Goal: Task Accomplishment & Management: Use online tool/utility

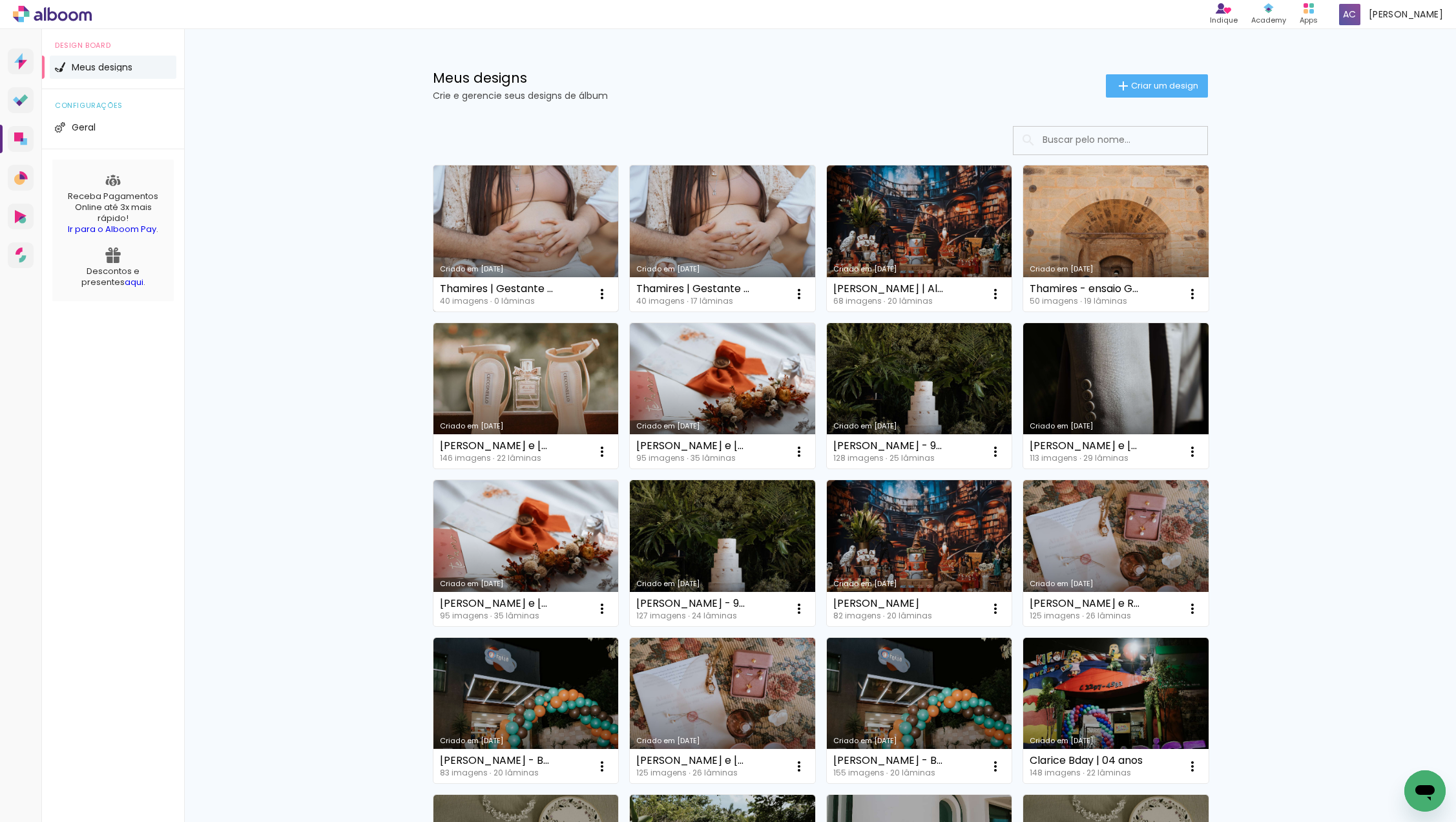
click at [530, 230] on link "Criado em [DATE]" at bounding box center [526, 238] width 185 height 146
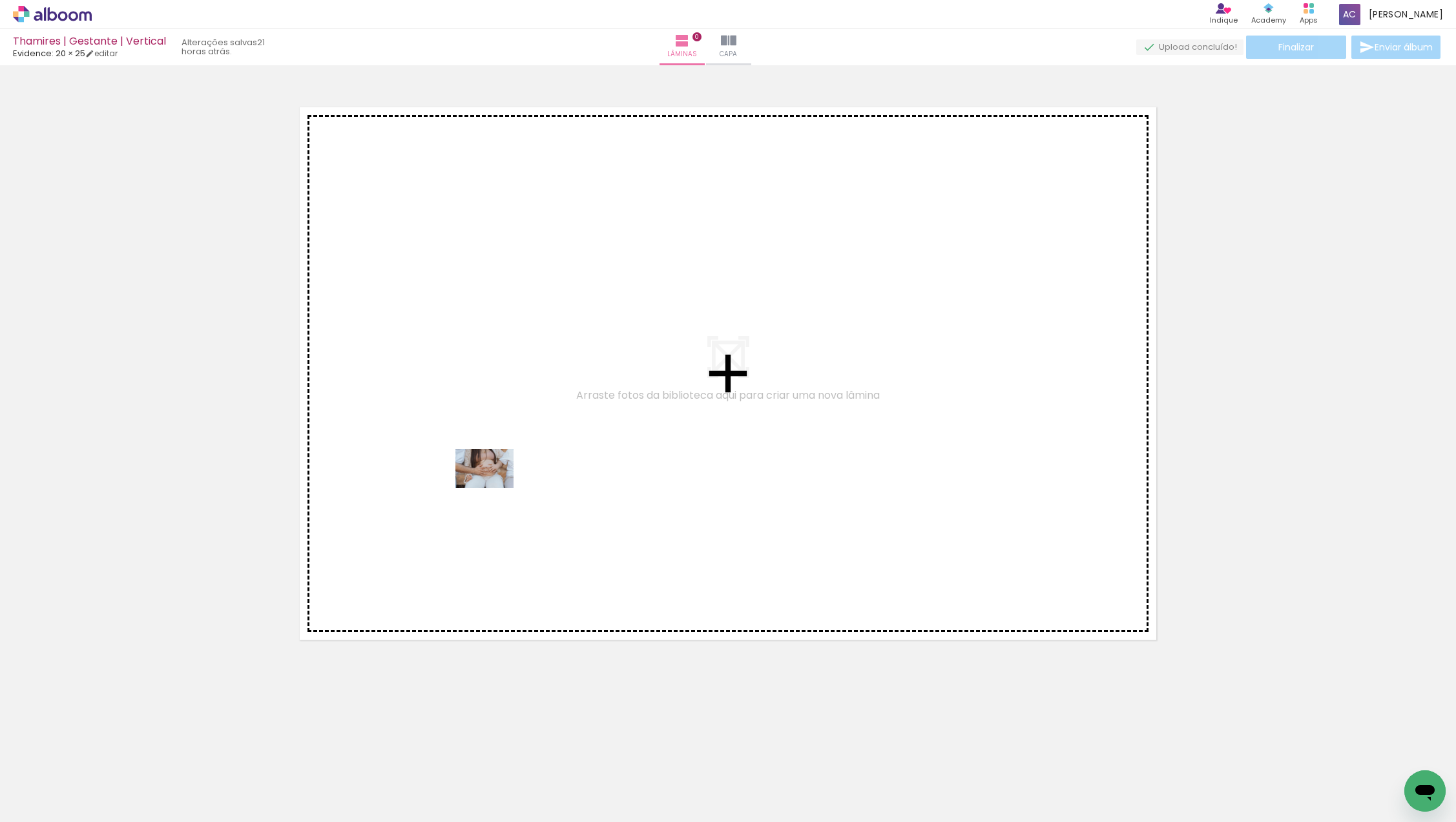
drag, startPoint x: 136, startPoint y: 778, endPoint x: 503, endPoint y: 478, distance: 474.0
click at [503, 478] on quentale-workspace at bounding box center [728, 411] width 1456 height 822
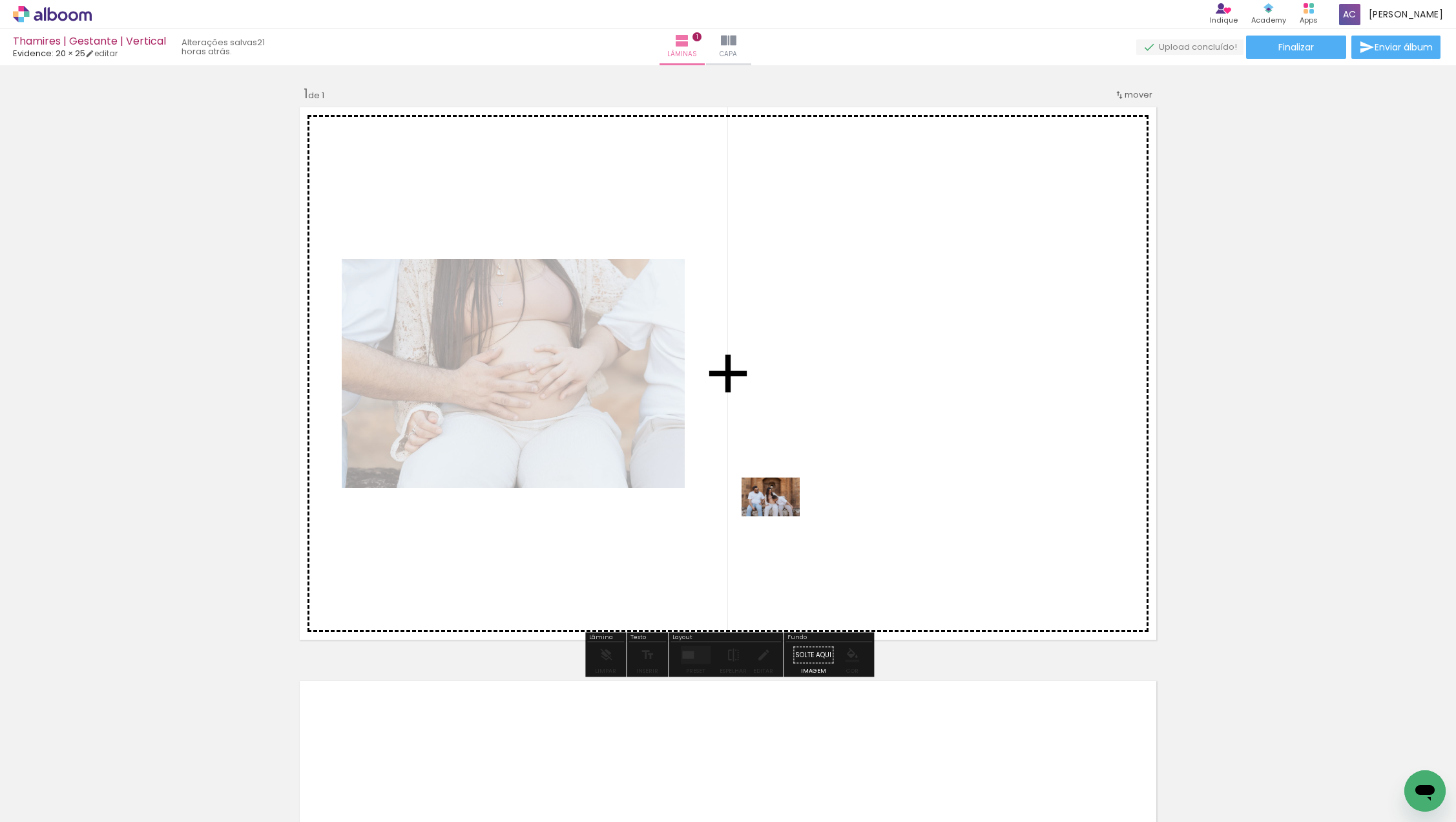
drag, startPoint x: 287, startPoint y: 768, endPoint x: 819, endPoint y: 503, distance: 594.3
click at [819, 503] on quentale-workspace at bounding box center [728, 411] width 1456 height 822
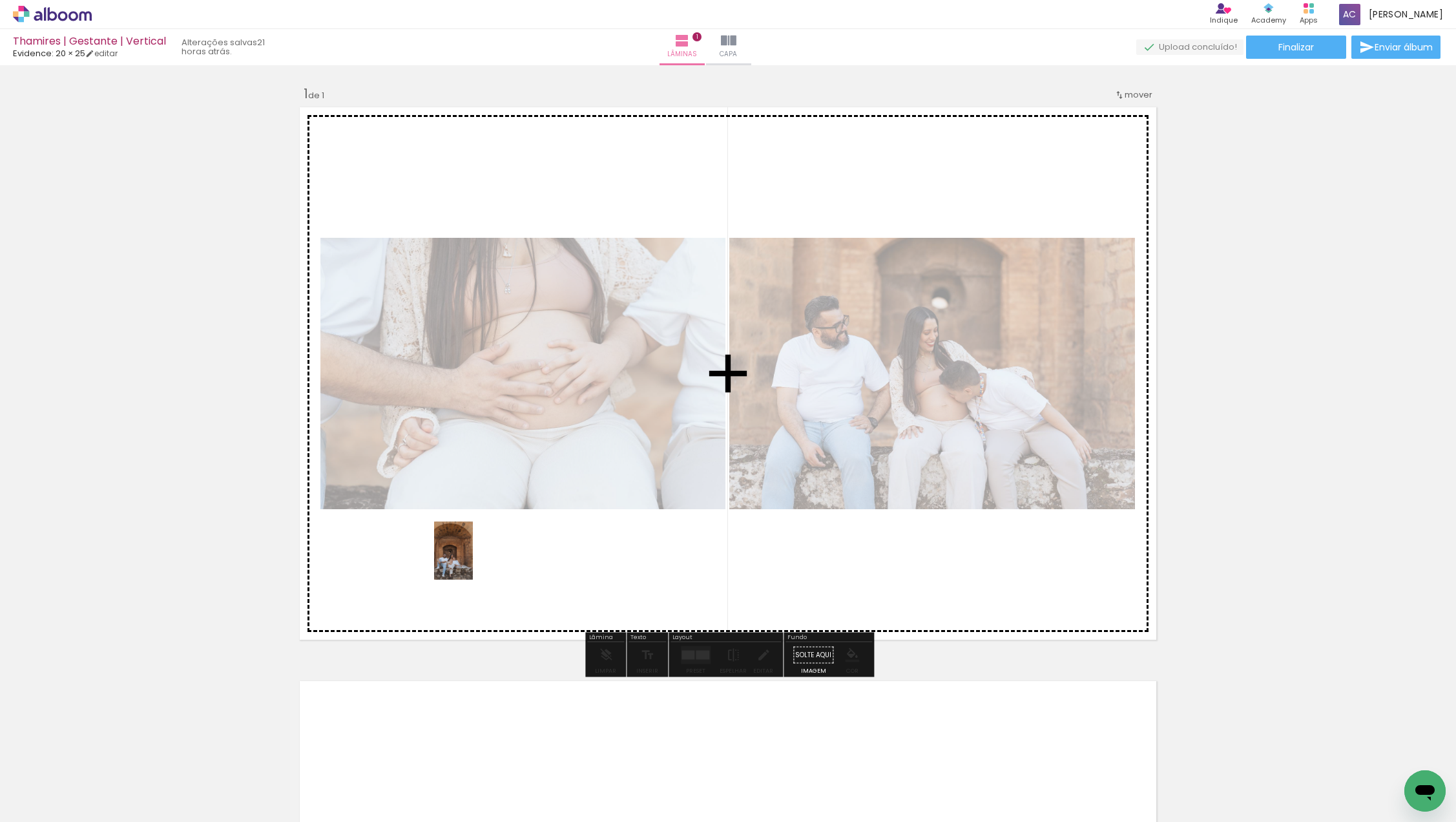
drag, startPoint x: 359, startPoint y: 757, endPoint x: 481, endPoint y: 541, distance: 248.1
click at [481, 541] on quentale-workspace at bounding box center [728, 411] width 1456 height 822
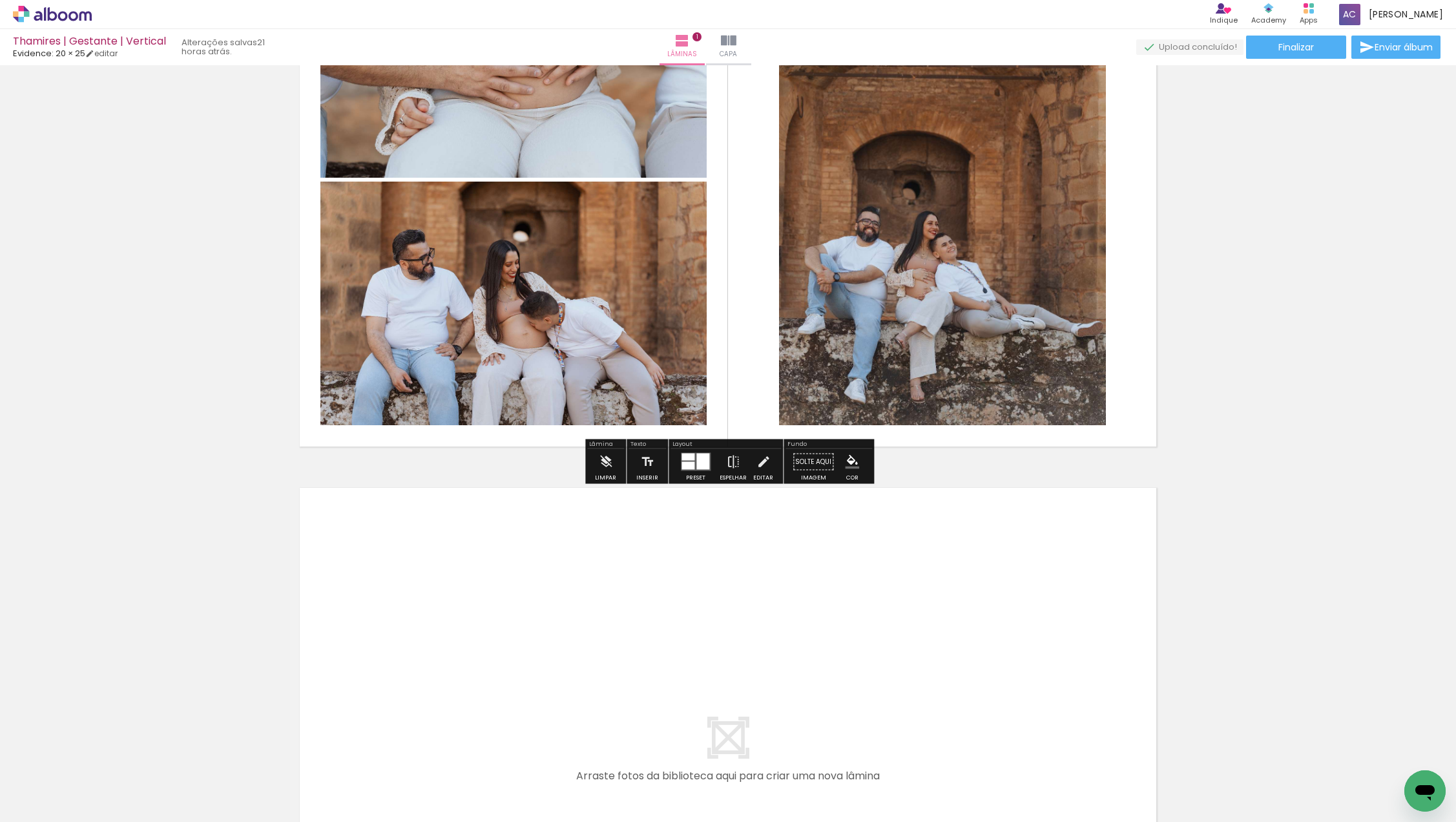
scroll to position [257, 0]
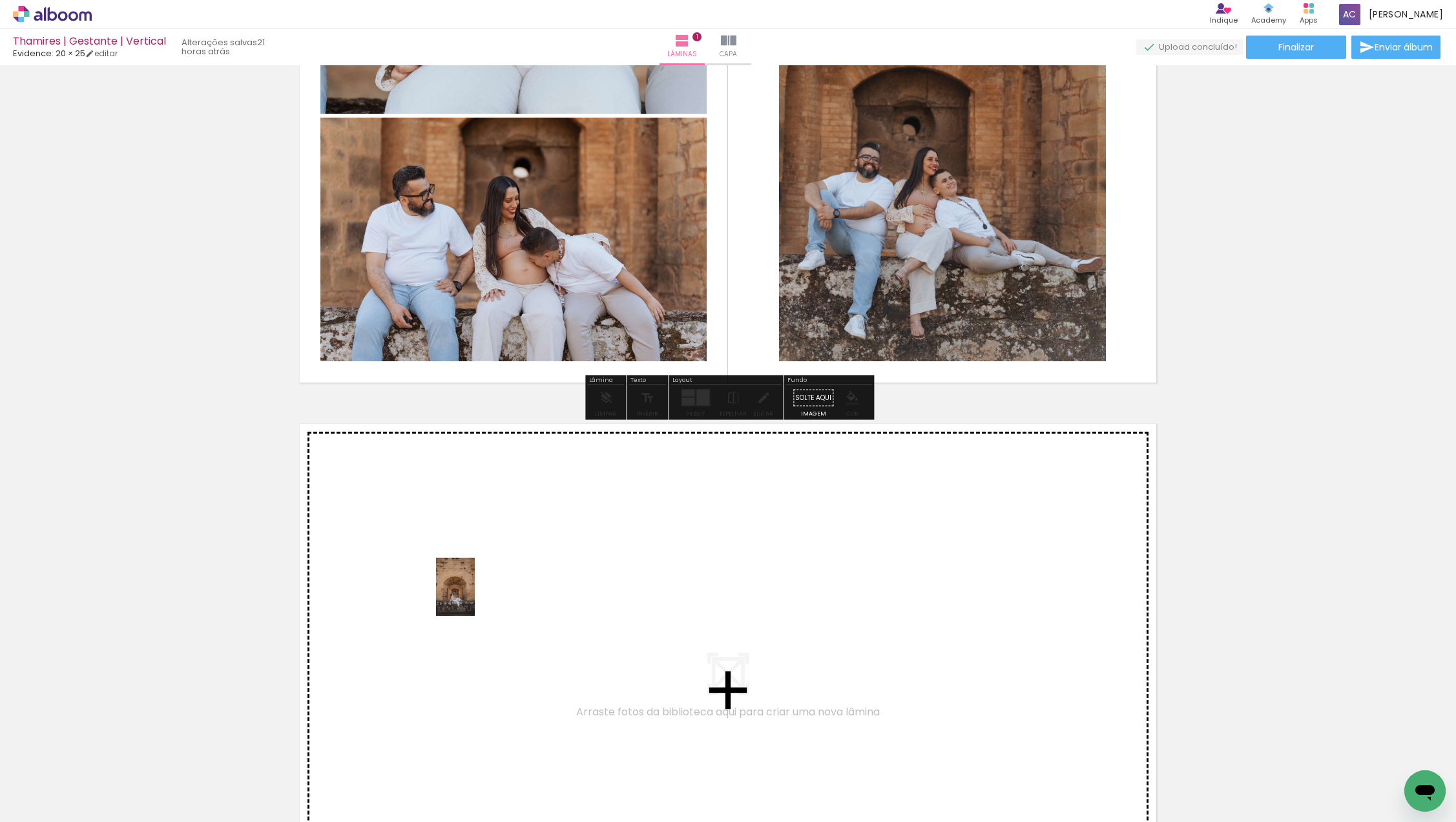
click at [478, 587] on quentale-workspace at bounding box center [728, 411] width 1456 height 822
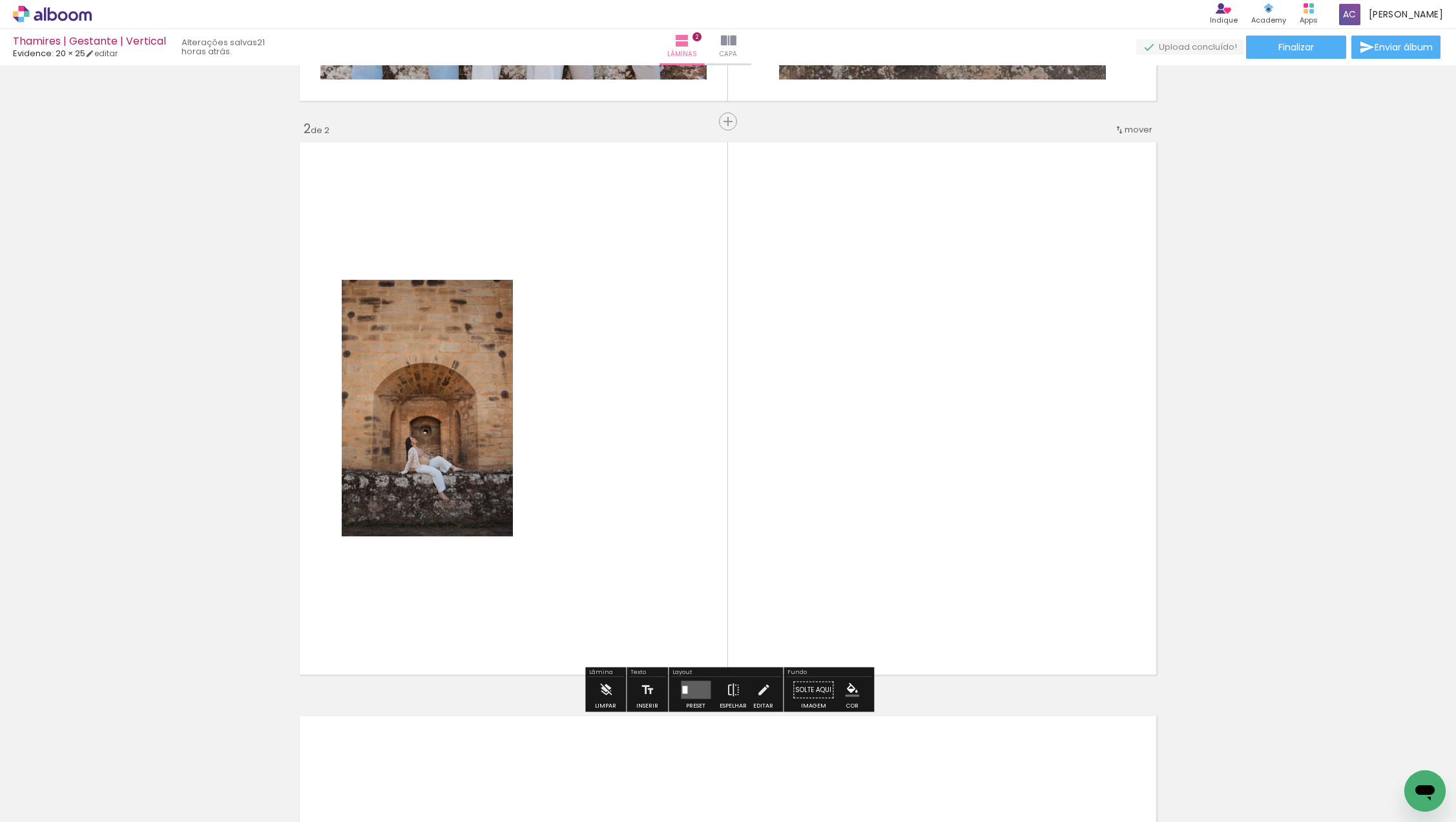
scroll to position [544, 0]
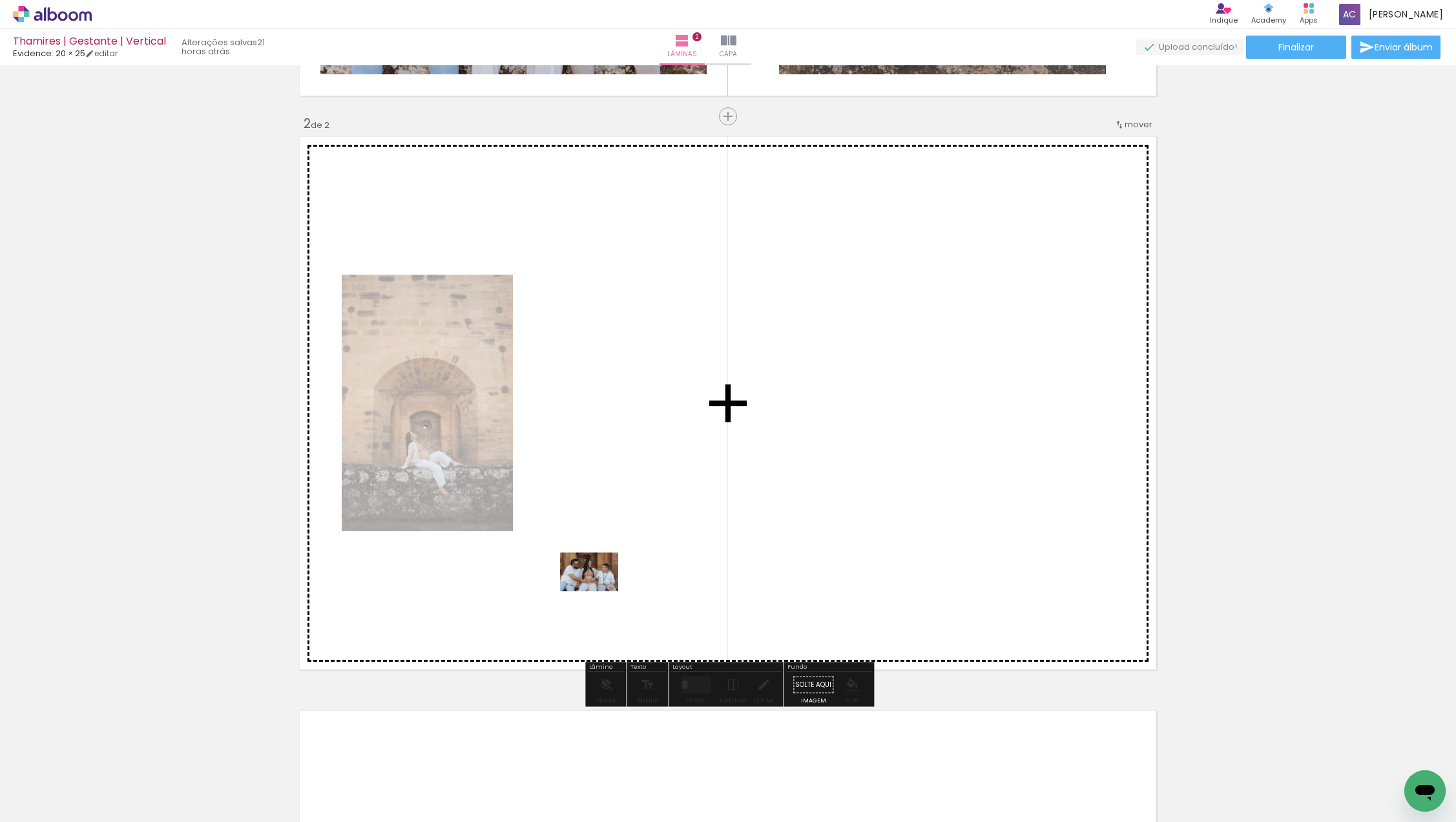
drag, startPoint x: 212, startPoint y: 775, endPoint x: 618, endPoint y: 576, distance: 452.1
click at [618, 576] on quentale-workspace at bounding box center [728, 411] width 1456 height 822
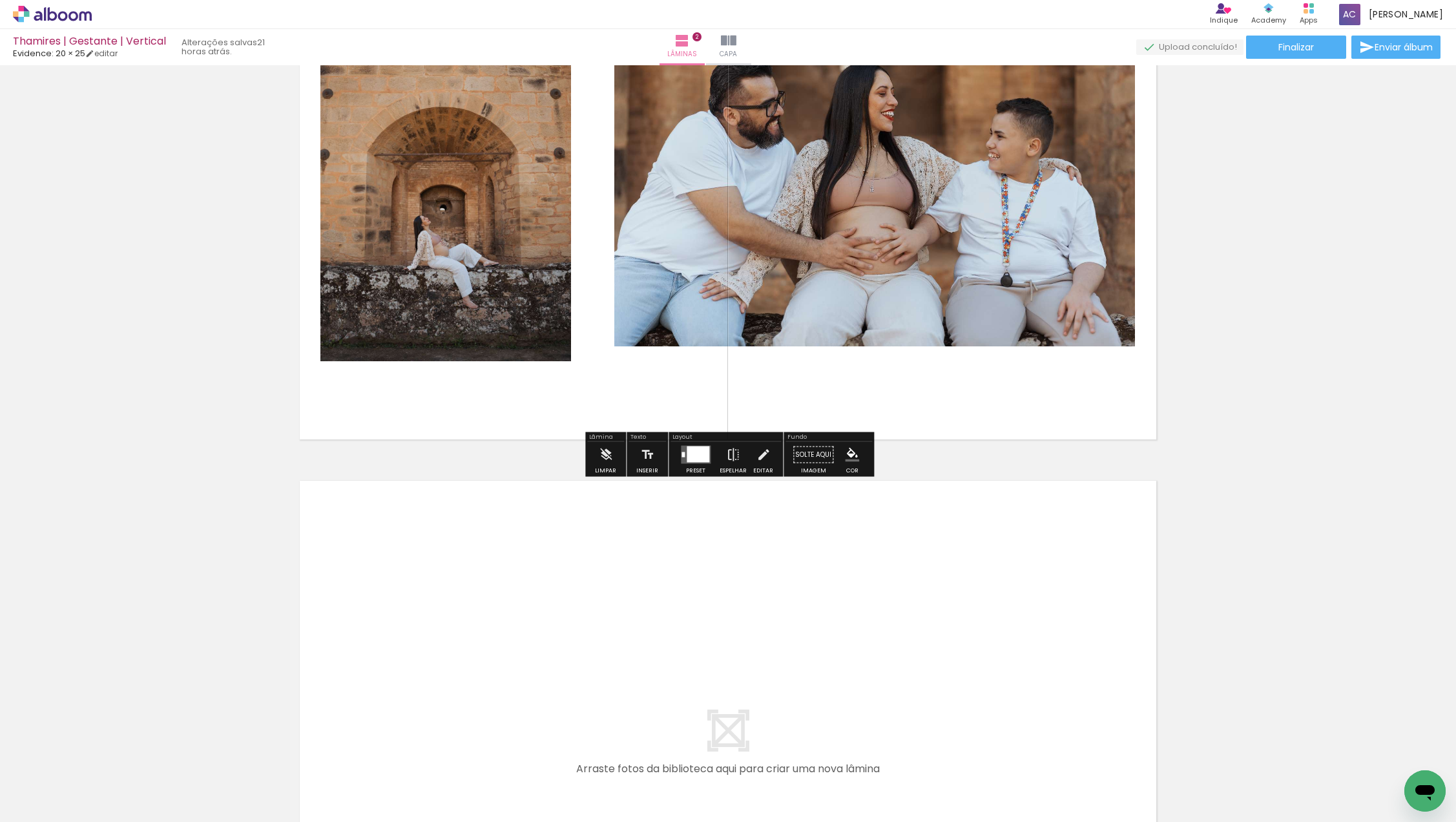
scroll to position [775, 0]
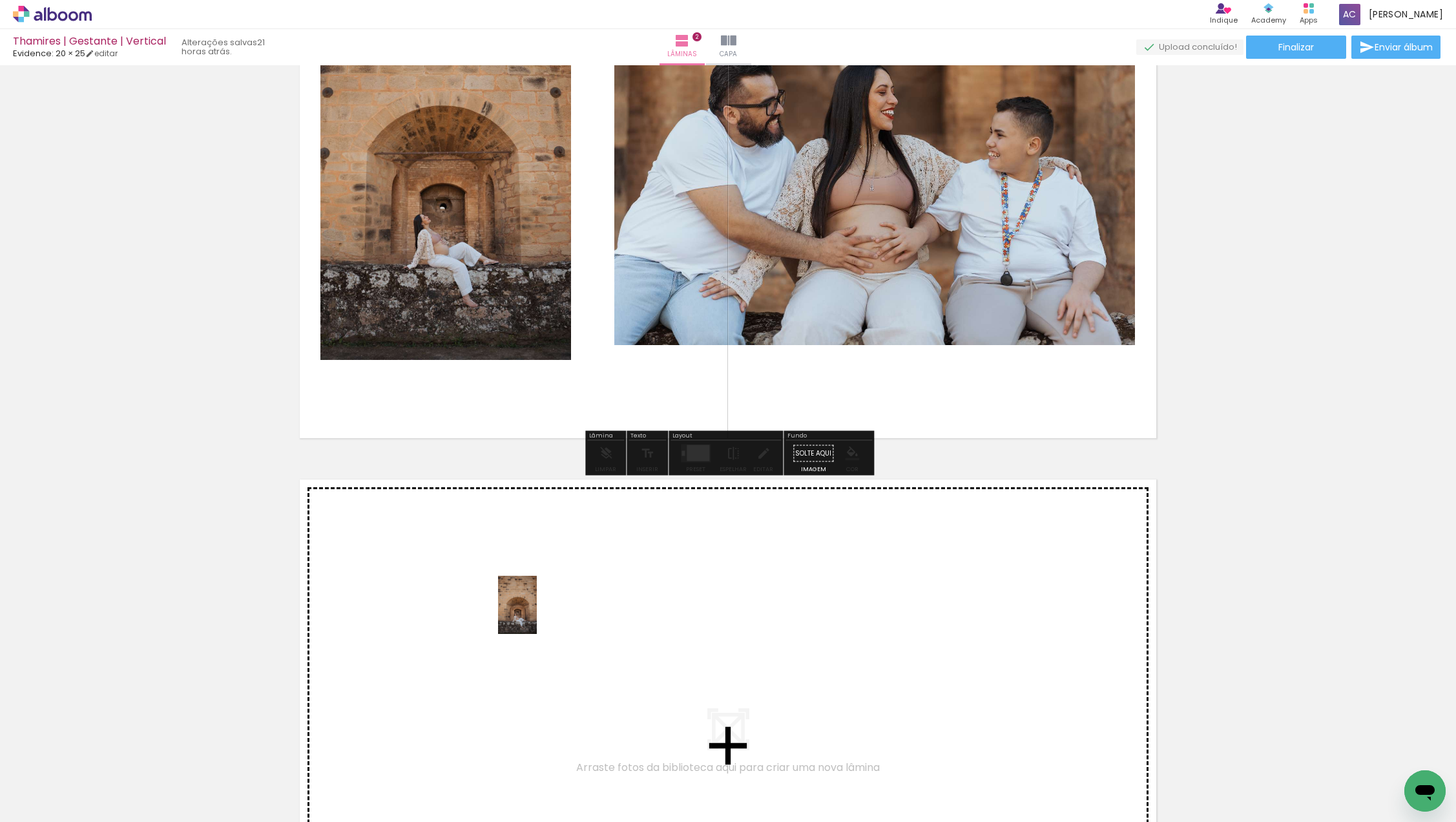
click at [537, 614] on quentale-workspace at bounding box center [728, 411] width 1456 height 822
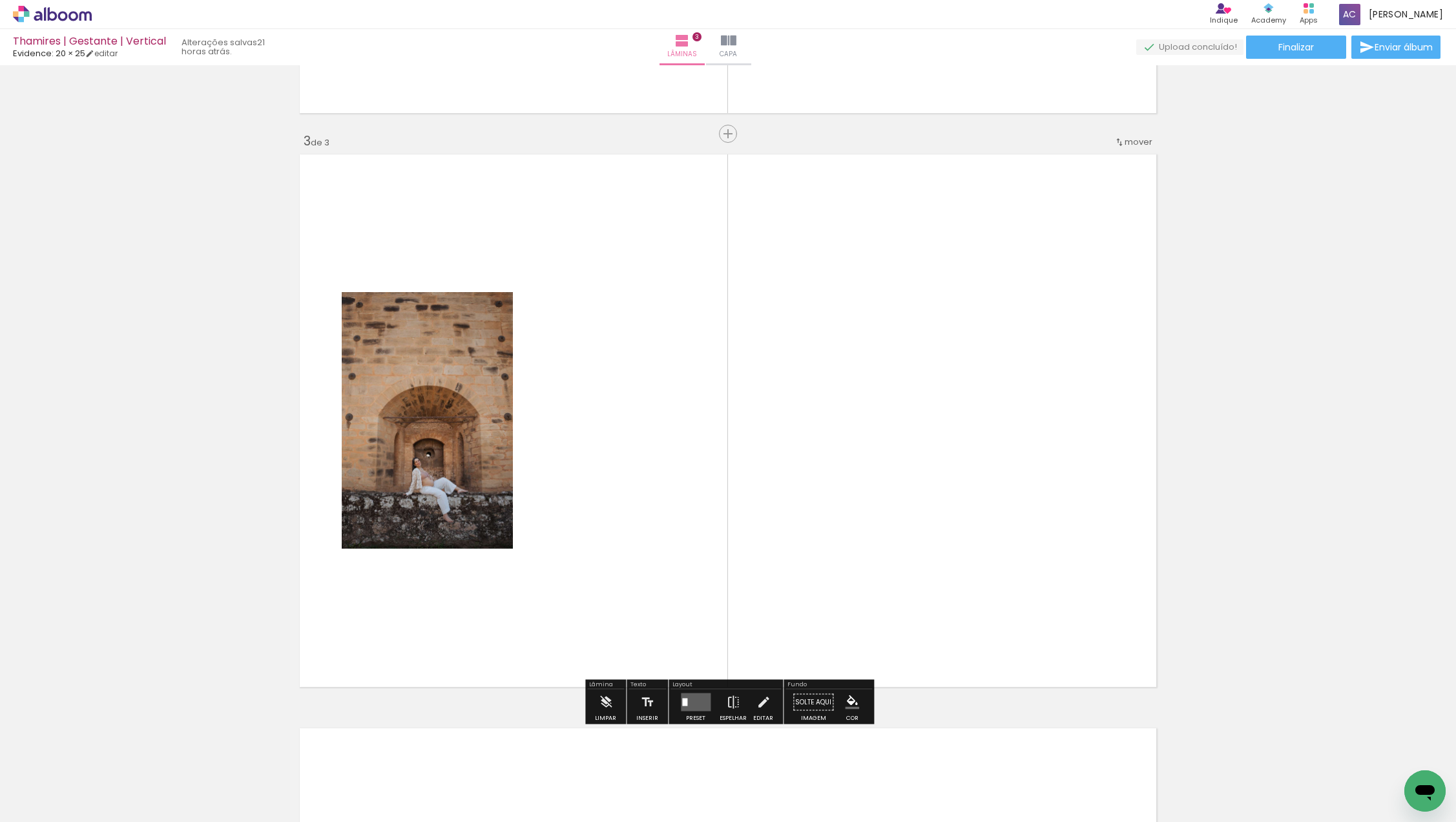
scroll to position [1118, 0]
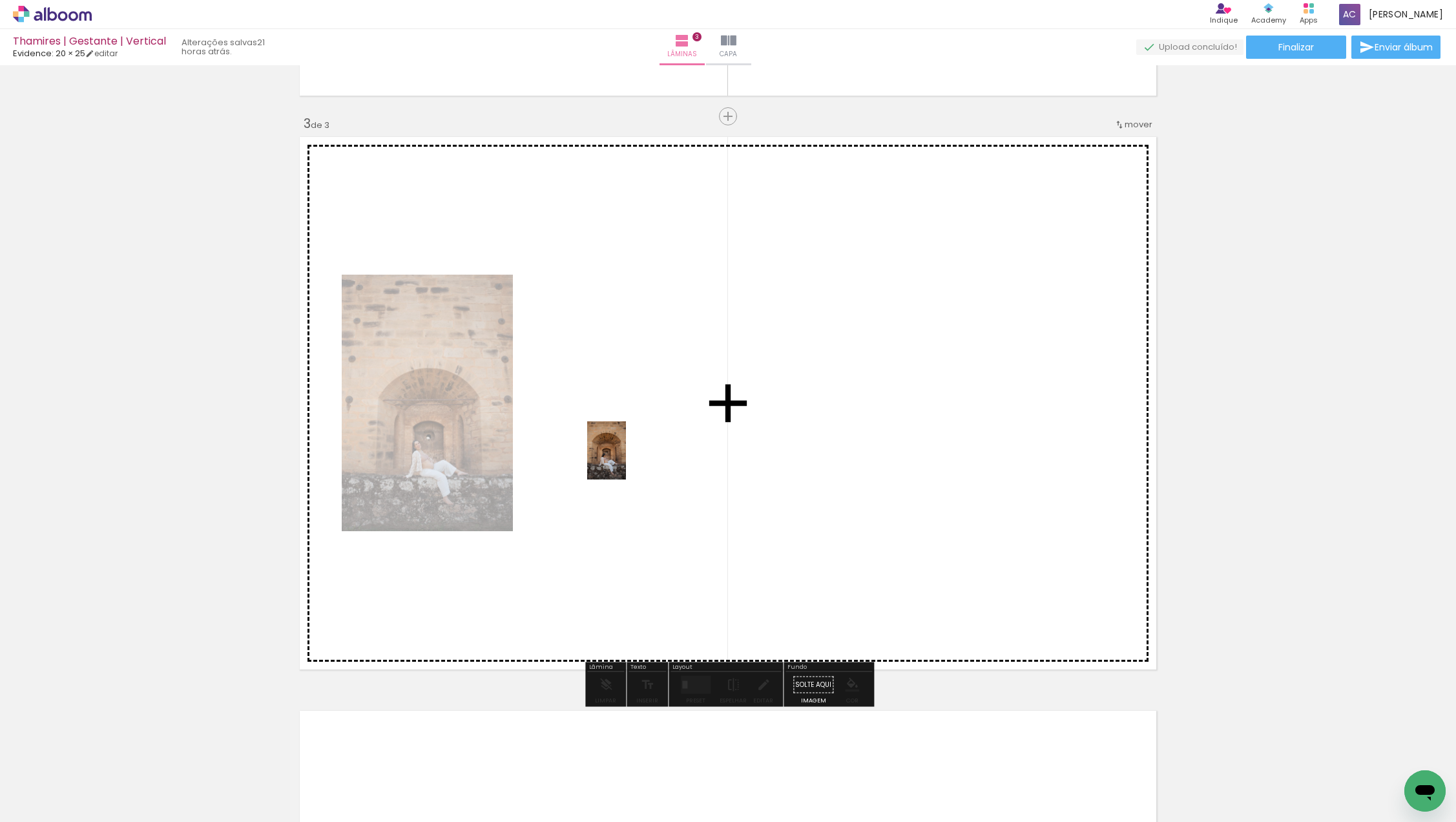
click at [640, 429] on quentale-workspace at bounding box center [728, 411] width 1456 height 822
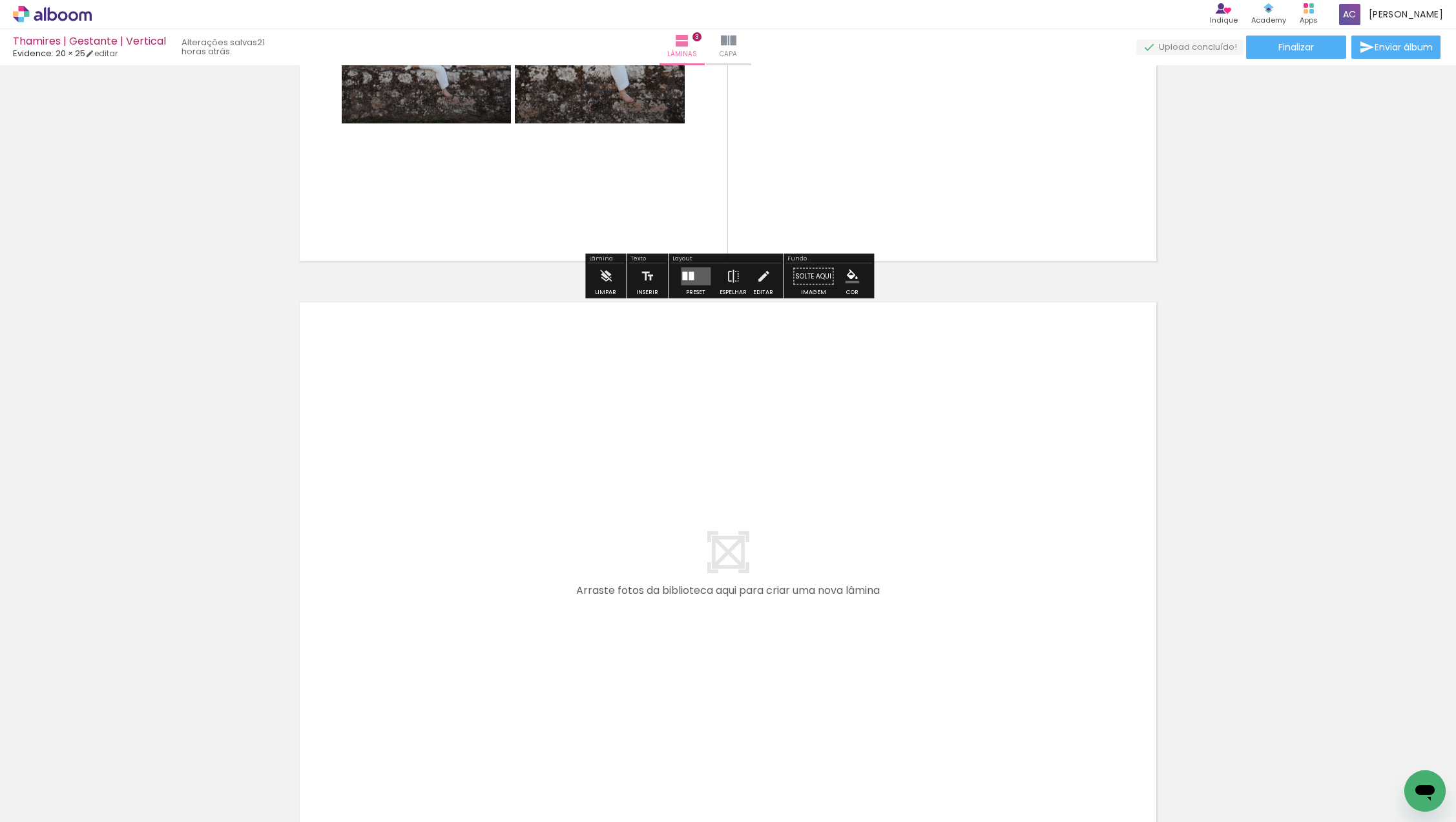
scroll to position [1554, 0]
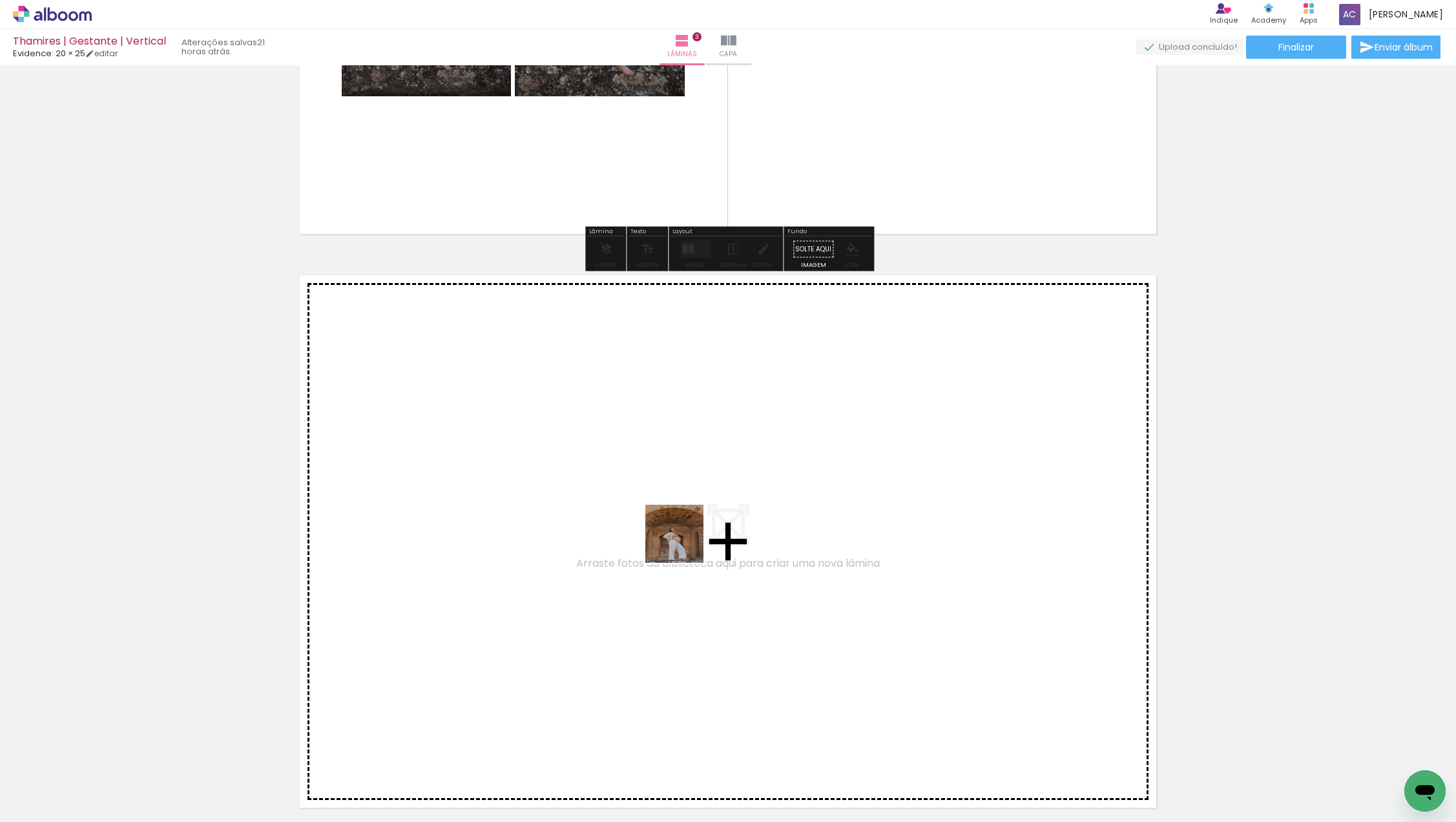
click at [686, 527] on quentale-workspace at bounding box center [728, 411] width 1456 height 822
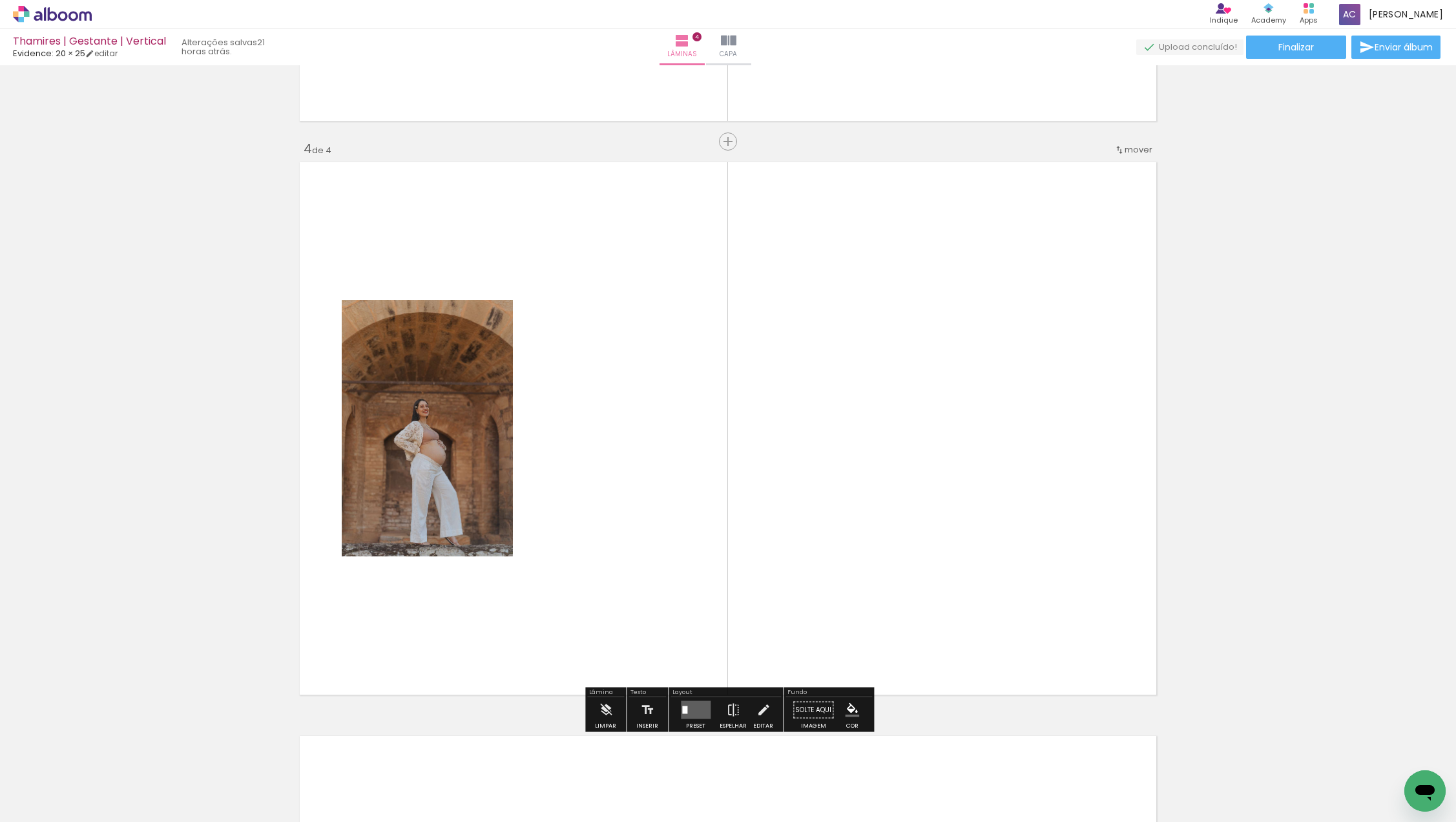
scroll to position [1691, 0]
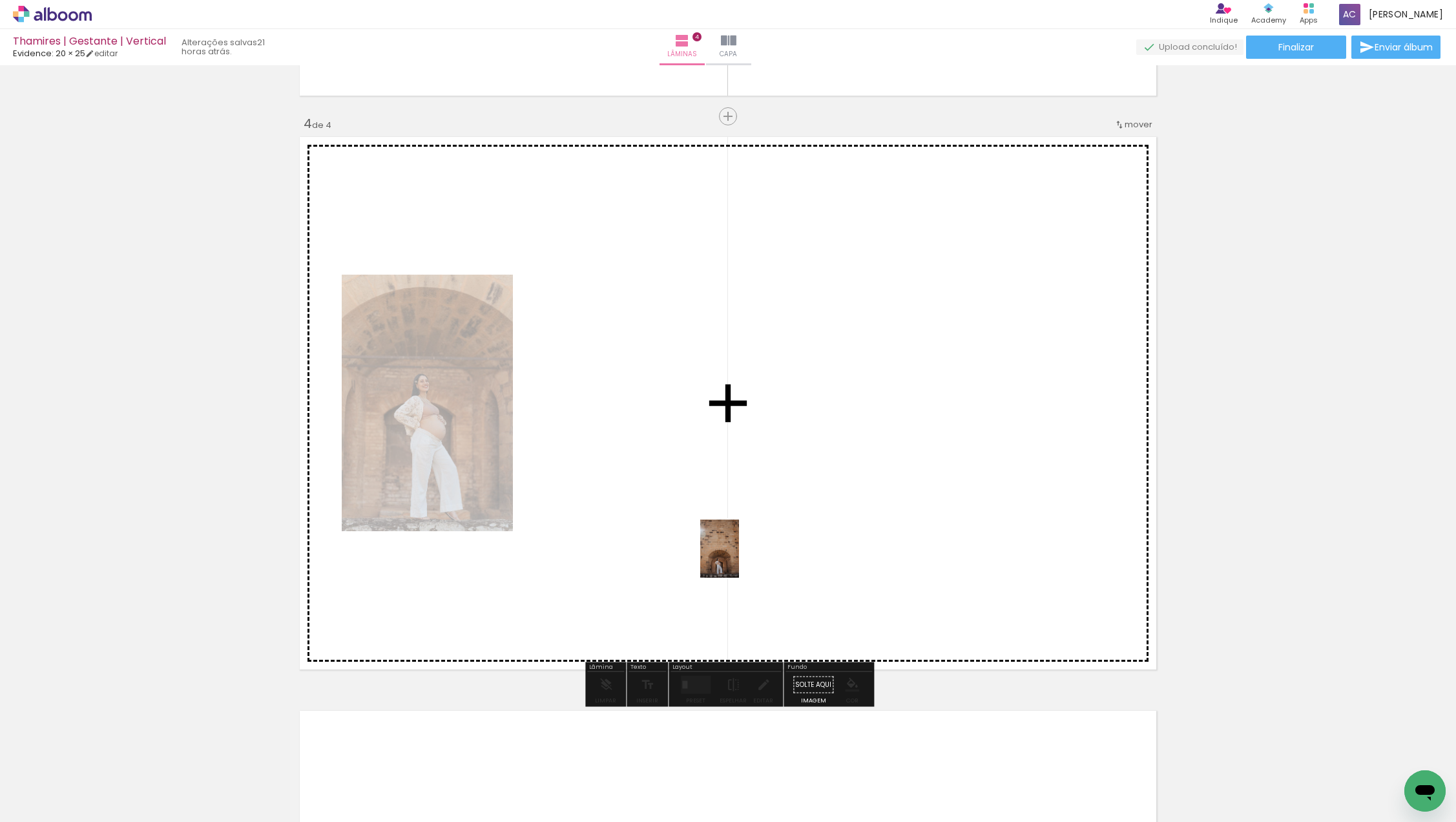
drag, startPoint x: 699, startPoint y: 779, endPoint x: 761, endPoint y: 590, distance: 198.9
click at [740, 549] on quentale-workspace at bounding box center [728, 411] width 1456 height 822
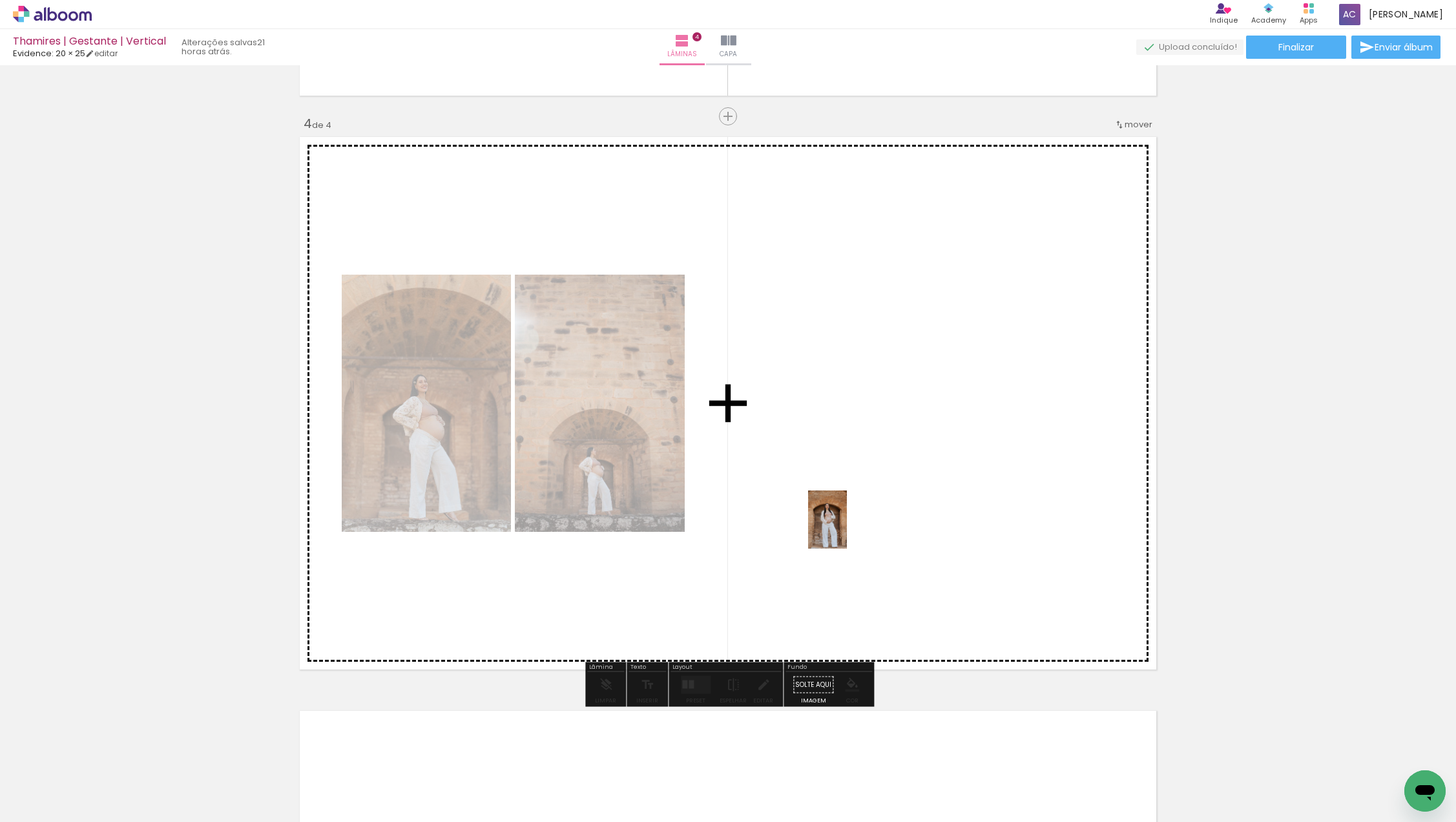
drag, startPoint x: 793, startPoint y: 778, endPoint x: 847, endPoint y: 529, distance: 254.8
click at [847, 529] on quentale-workspace at bounding box center [728, 411] width 1456 height 822
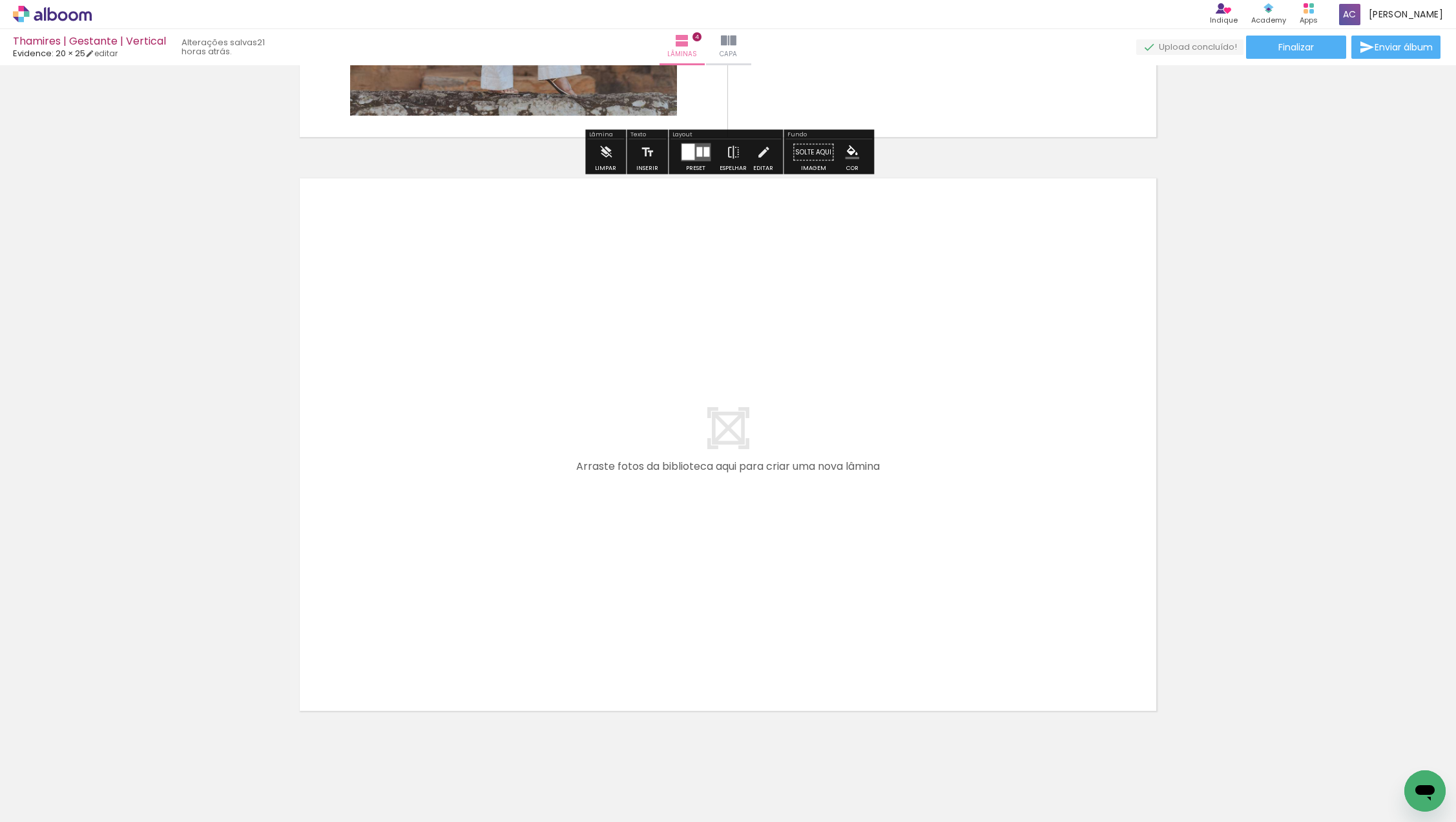
scroll to position [2243, 0]
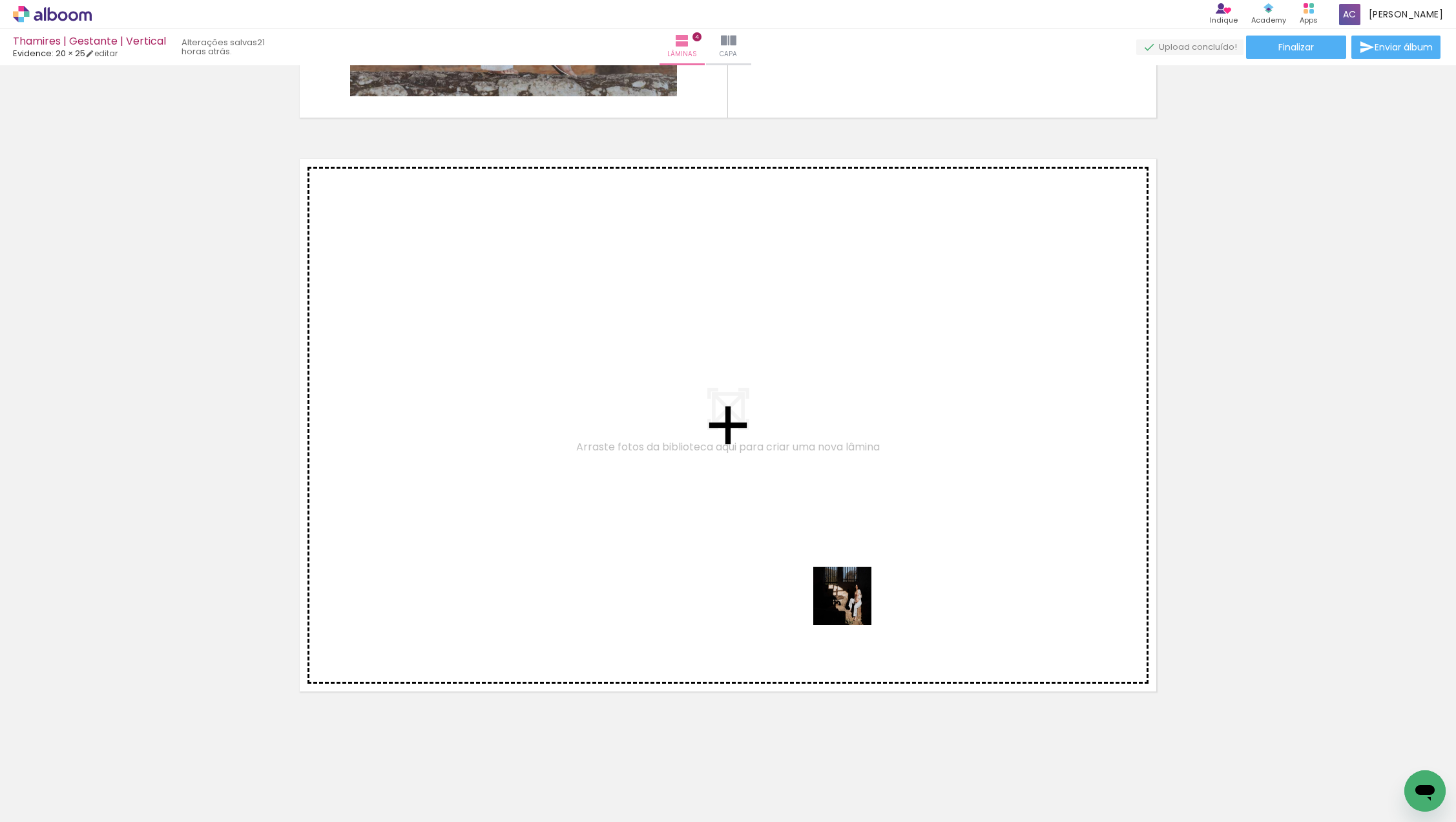
click at [852, 587] on quentale-workspace at bounding box center [728, 411] width 1456 height 822
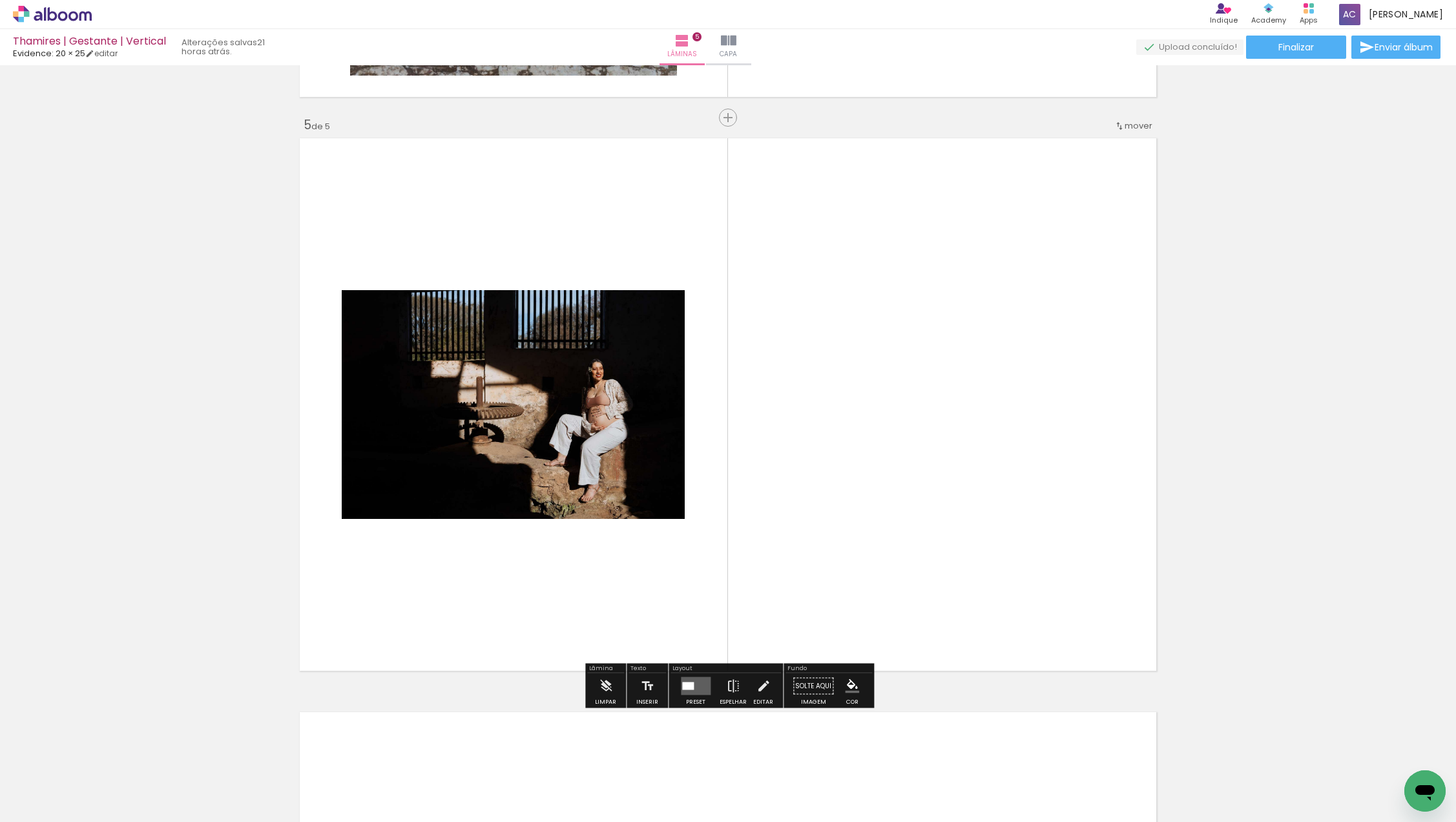
scroll to position [2265, 0]
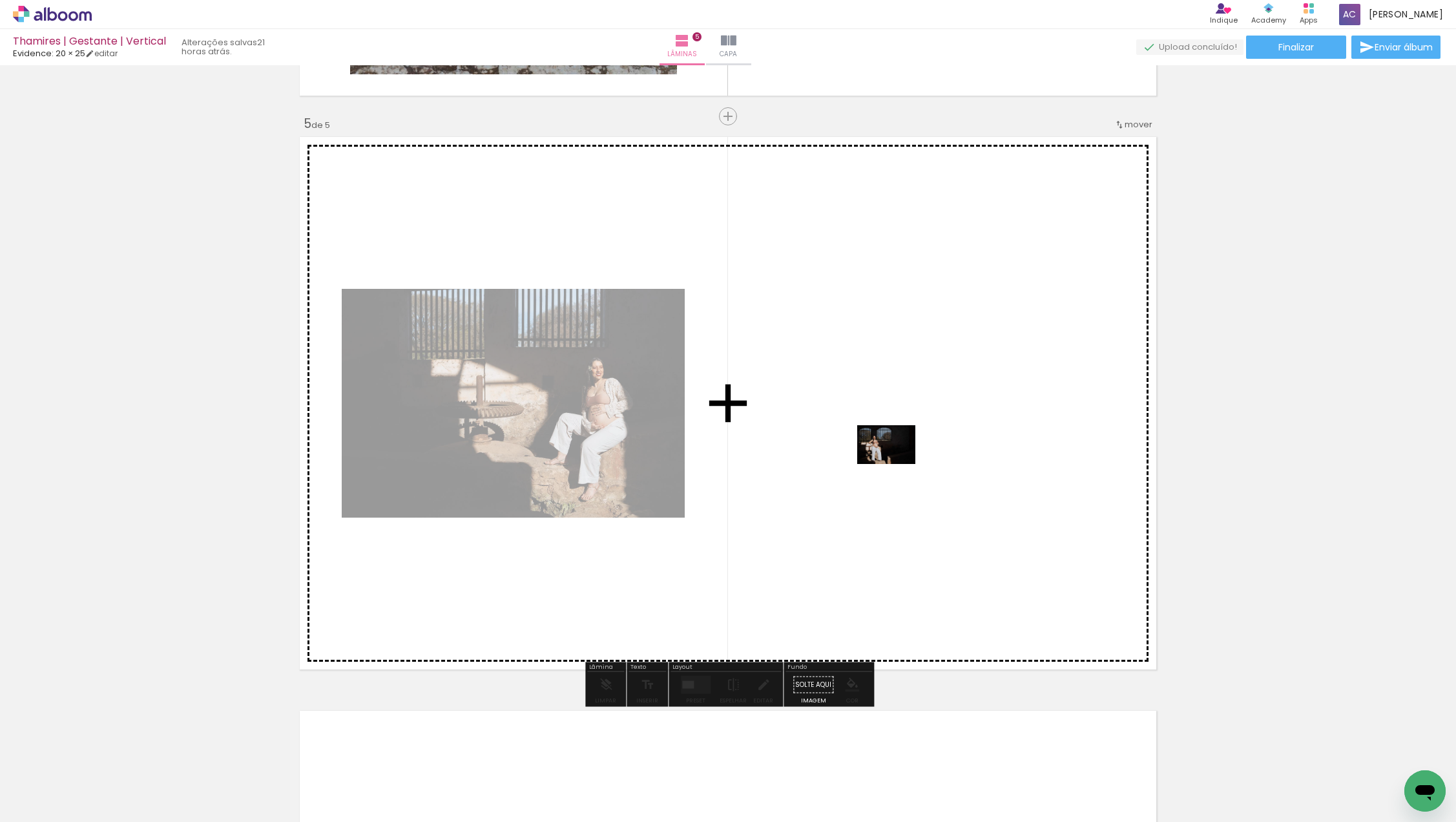
click at [896, 451] on quentale-workspace at bounding box center [728, 411] width 1456 height 822
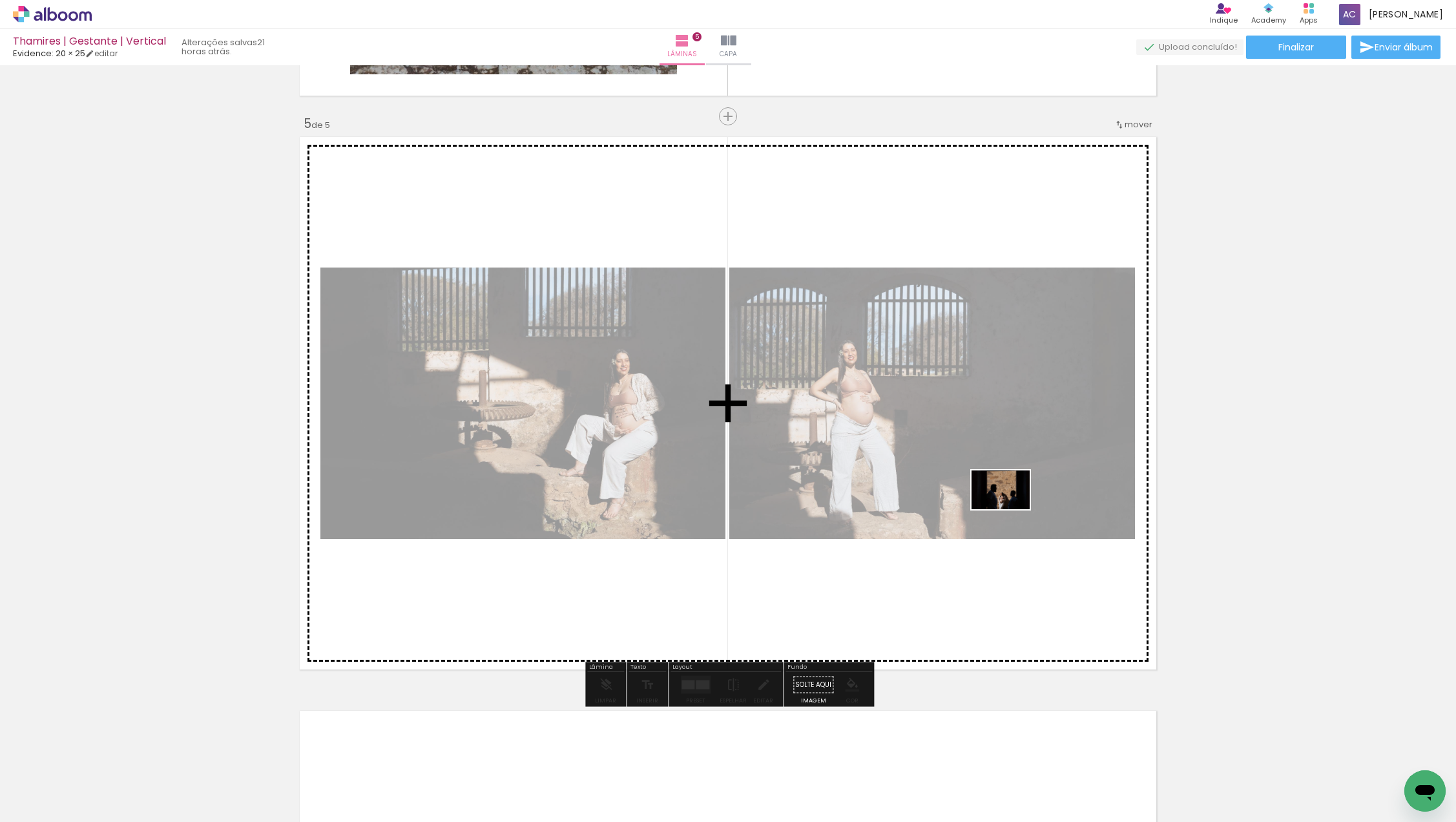
drag, startPoint x: 1009, startPoint y: 778, endPoint x: 1010, endPoint y: 509, distance: 269.0
click at [1010, 509] on quentale-workspace at bounding box center [728, 411] width 1456 height 822
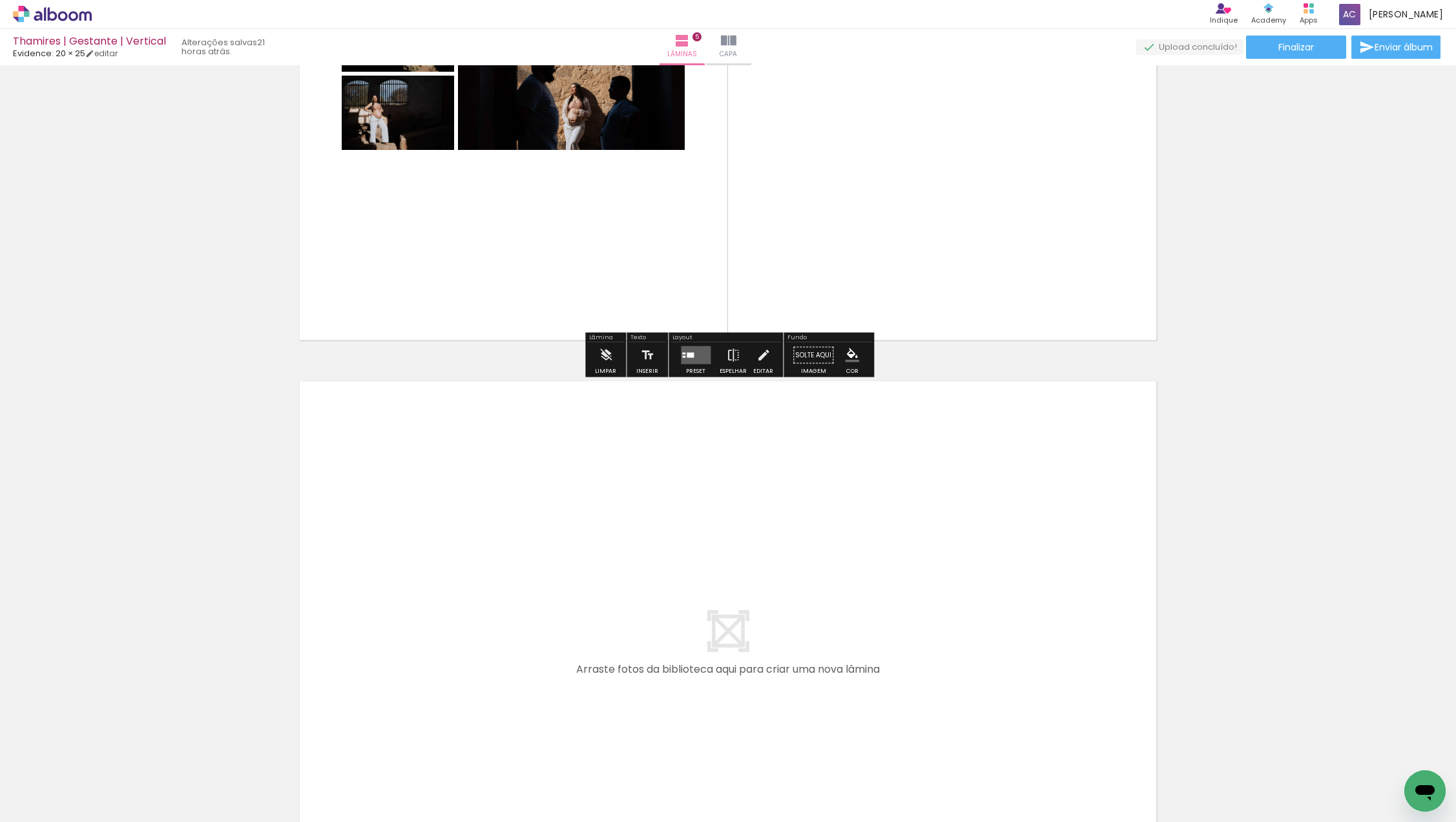
scroll to position [2615, 0]
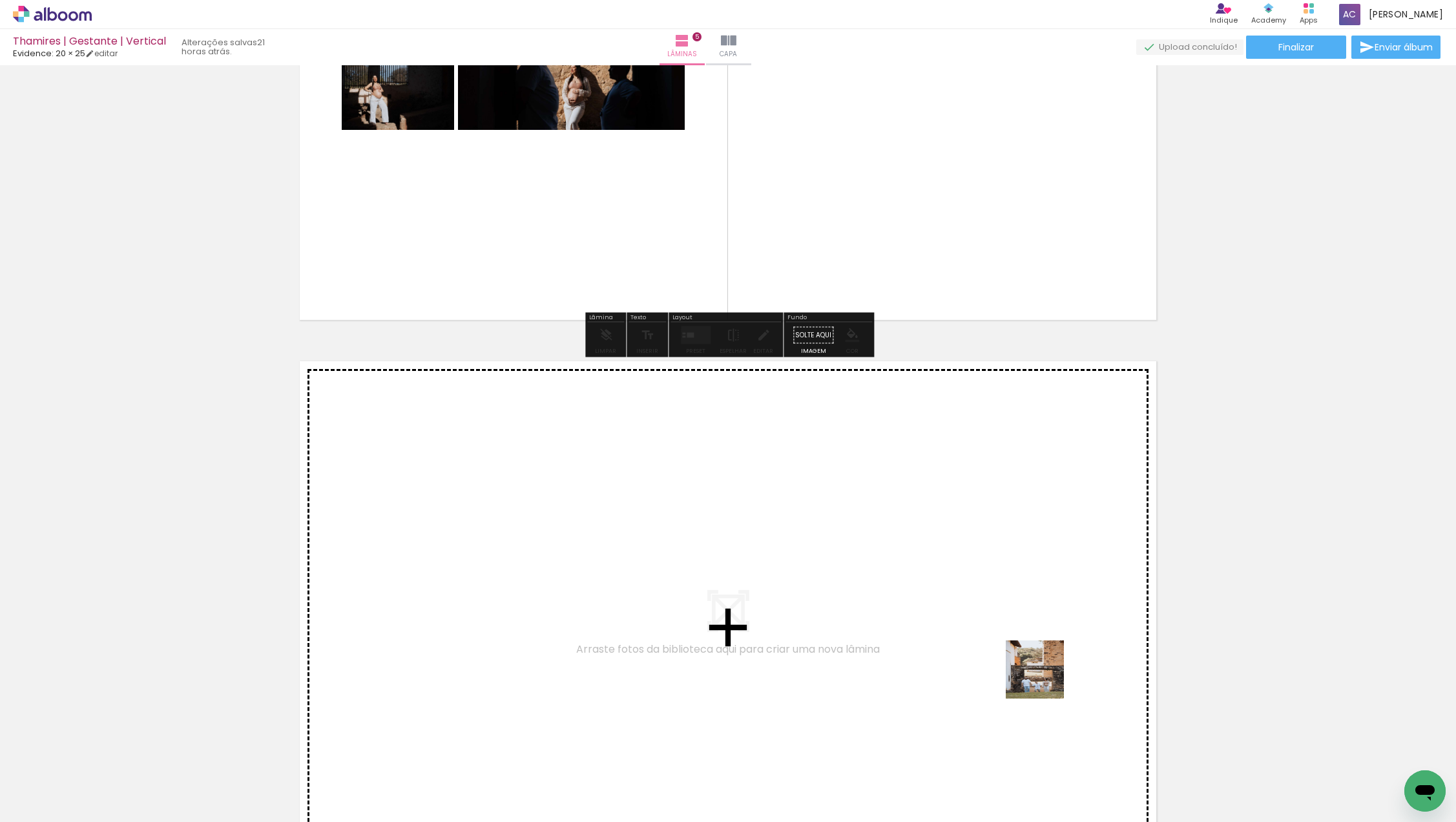
drag, startPoint x: 1061, startPoint y: 768, endPoint x: 1028, endPoint y: 631, distance: 140.9
click at [1028, 631] on quentale-workspace at bounding box center [728, 411] width 1456 height 822
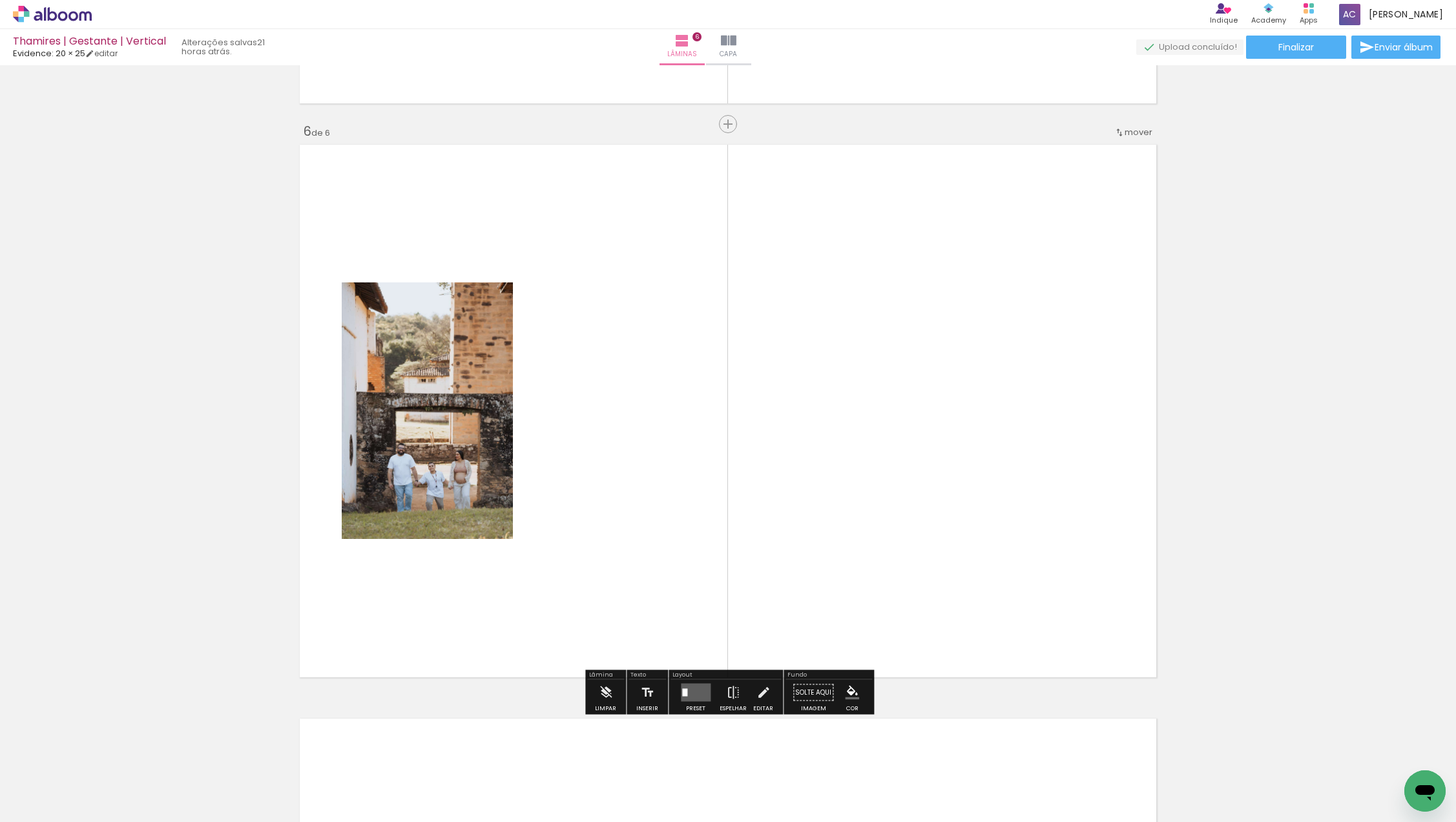
scroll to position [2839, 0]
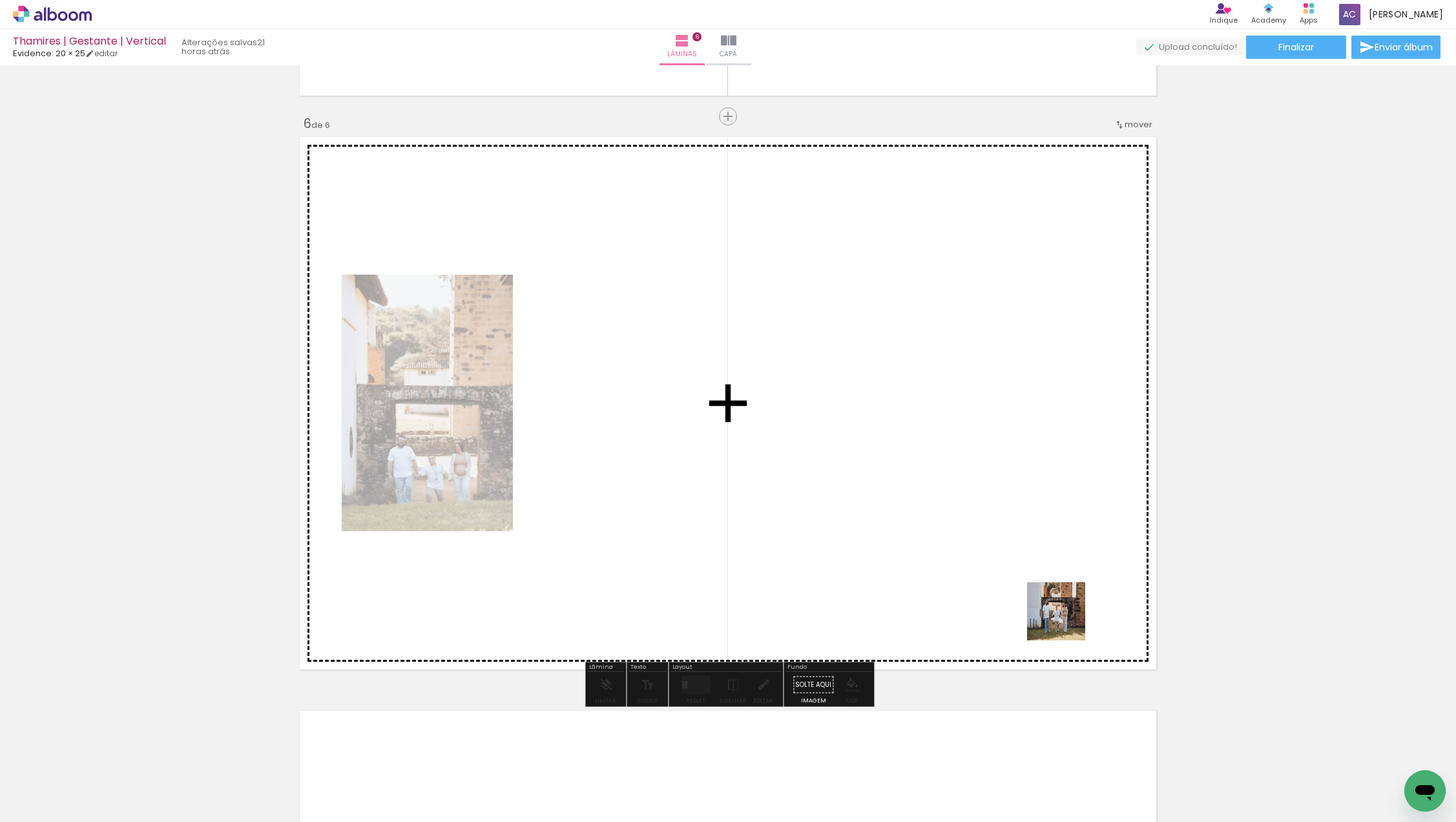
drag, startPoint x: 1145, startPoint y: 781, endPoint x: 1050, endPoint y: 587, distance: 216.0
click at [1050, 587] on quentale-workspace at bounding box center [728, 411] width 1456 height 822
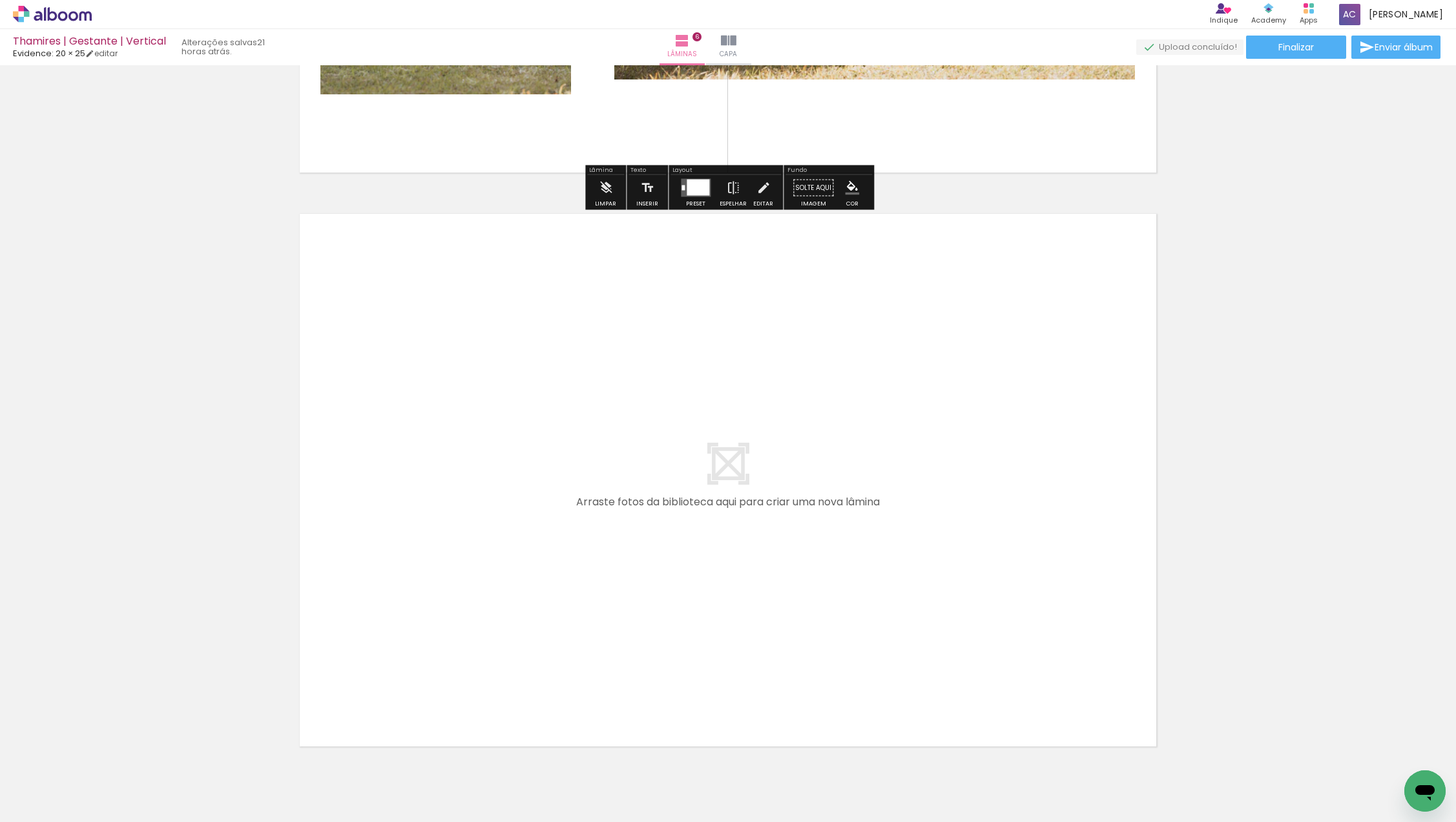
scroll to position [3341, 0]
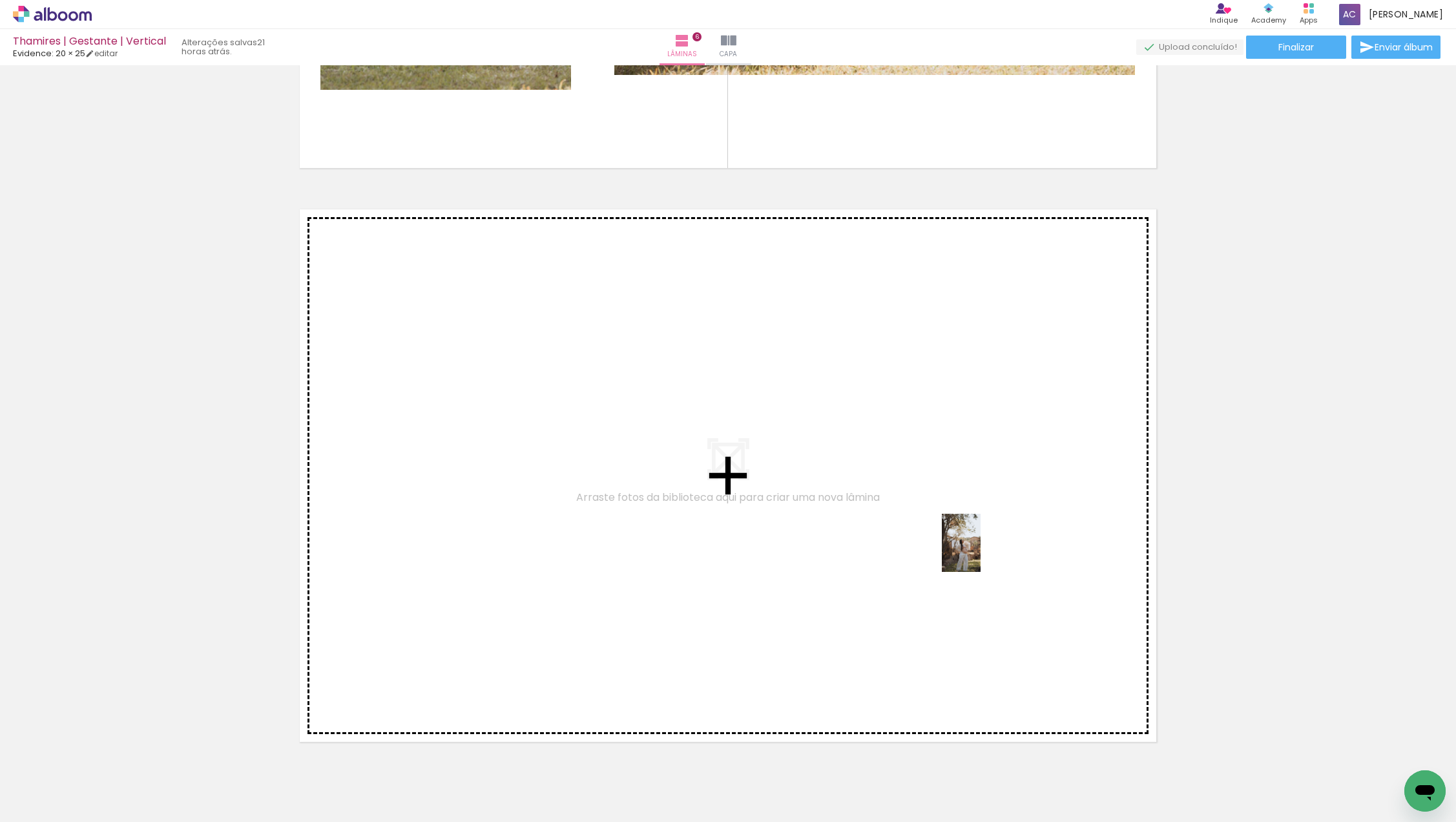
click at [980, 552] on quentale-workspace at bounding box center [728, 411] width 1456 height 822
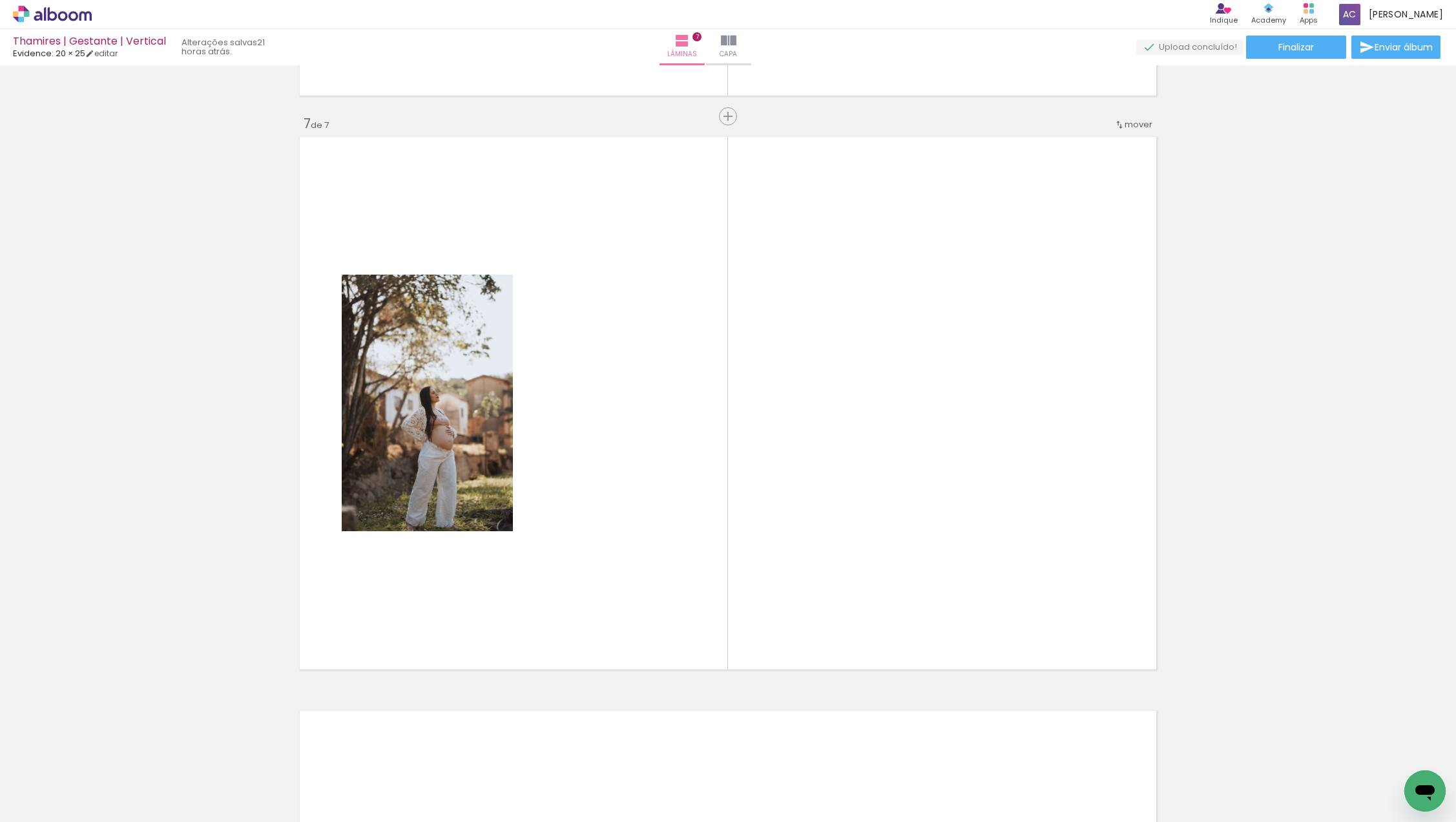
scroll to position [0, 388]
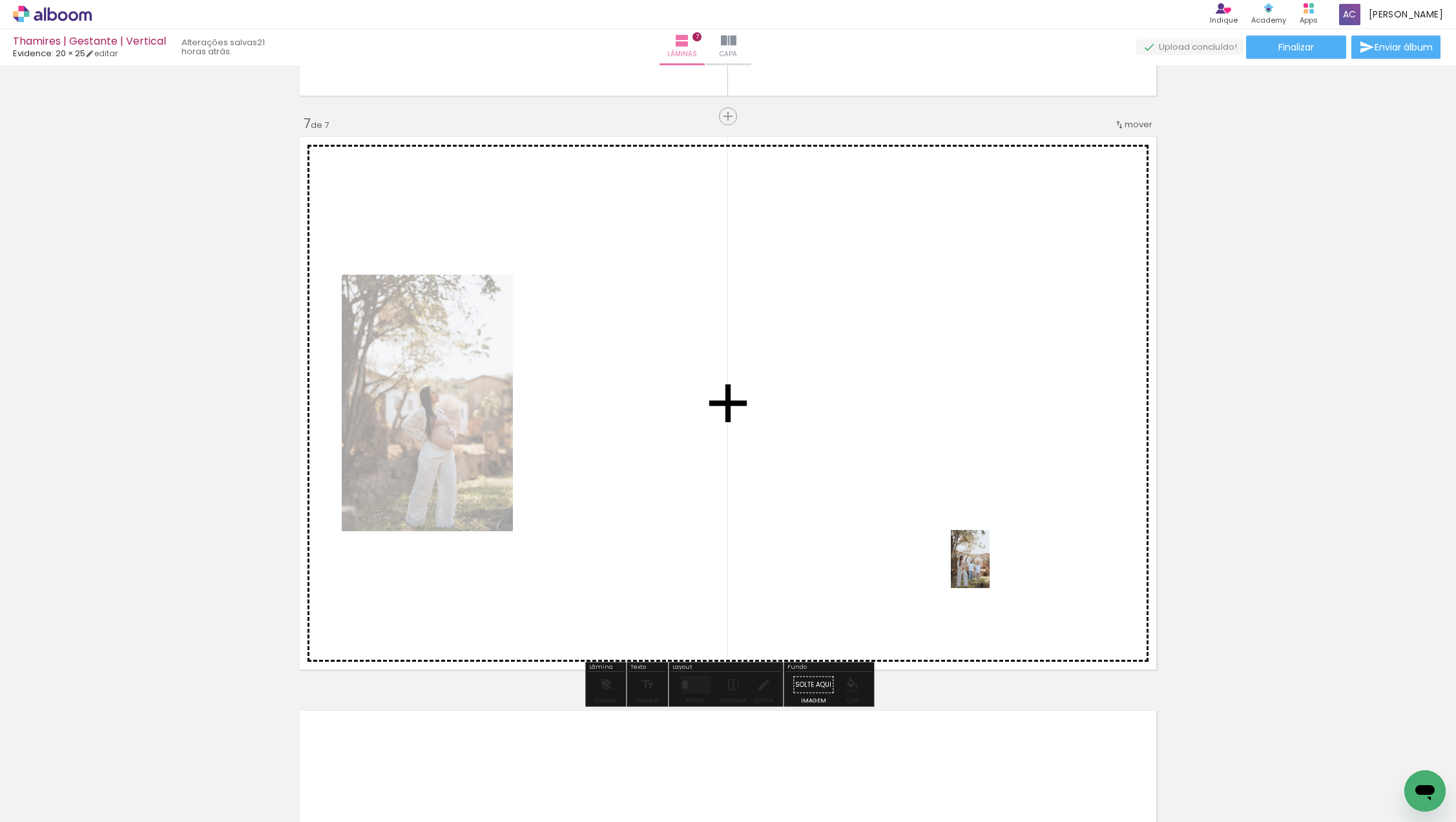
drag, startPoint x: 988, startPoint y: 778, endPoint x: 991, endPoint y: 540, distance: 238.0
click at [991, 540] on quentale-workspace at bounding box center [728, 411] width 1456 height 822
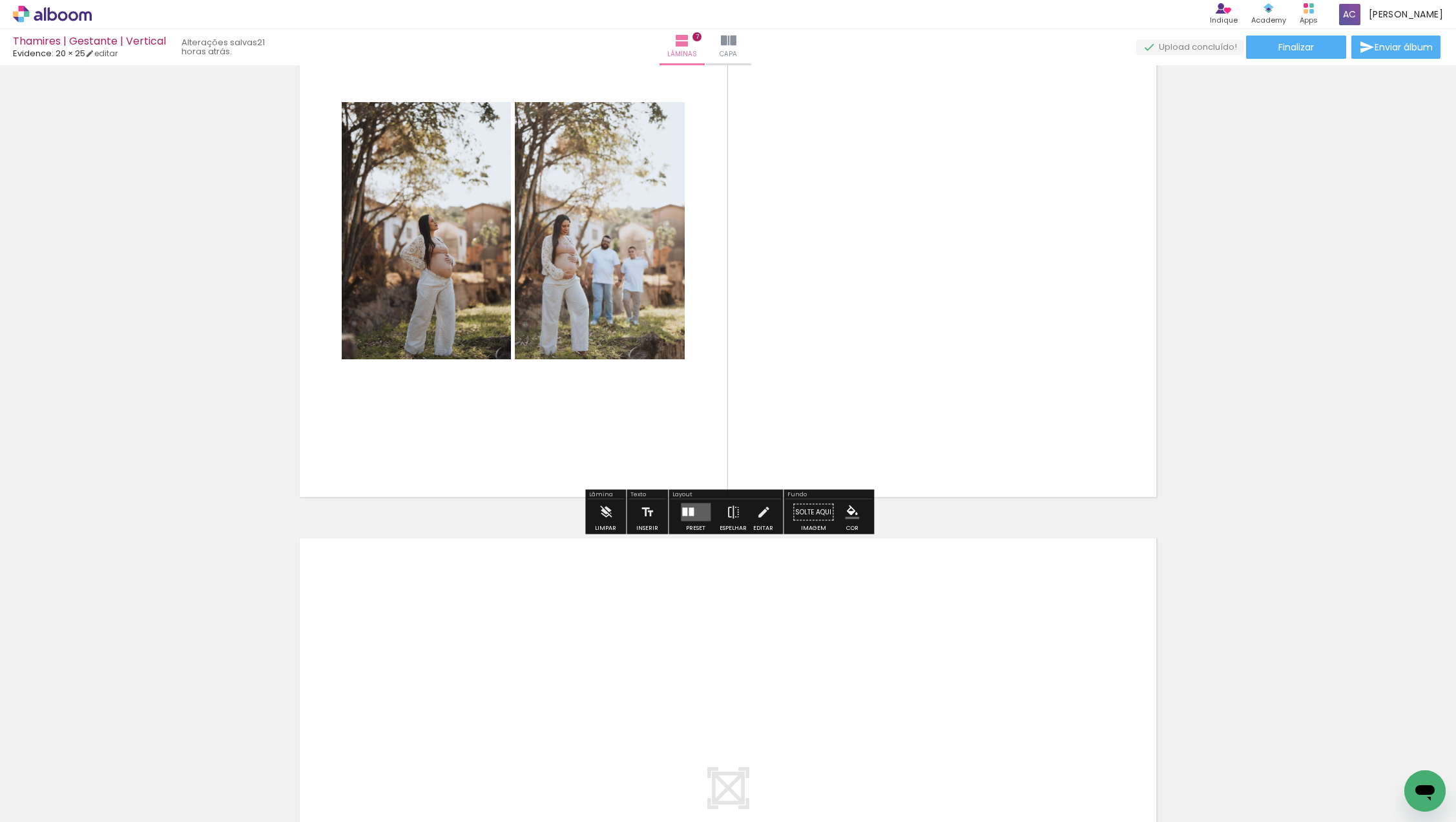
scroll to position [3593, 0]
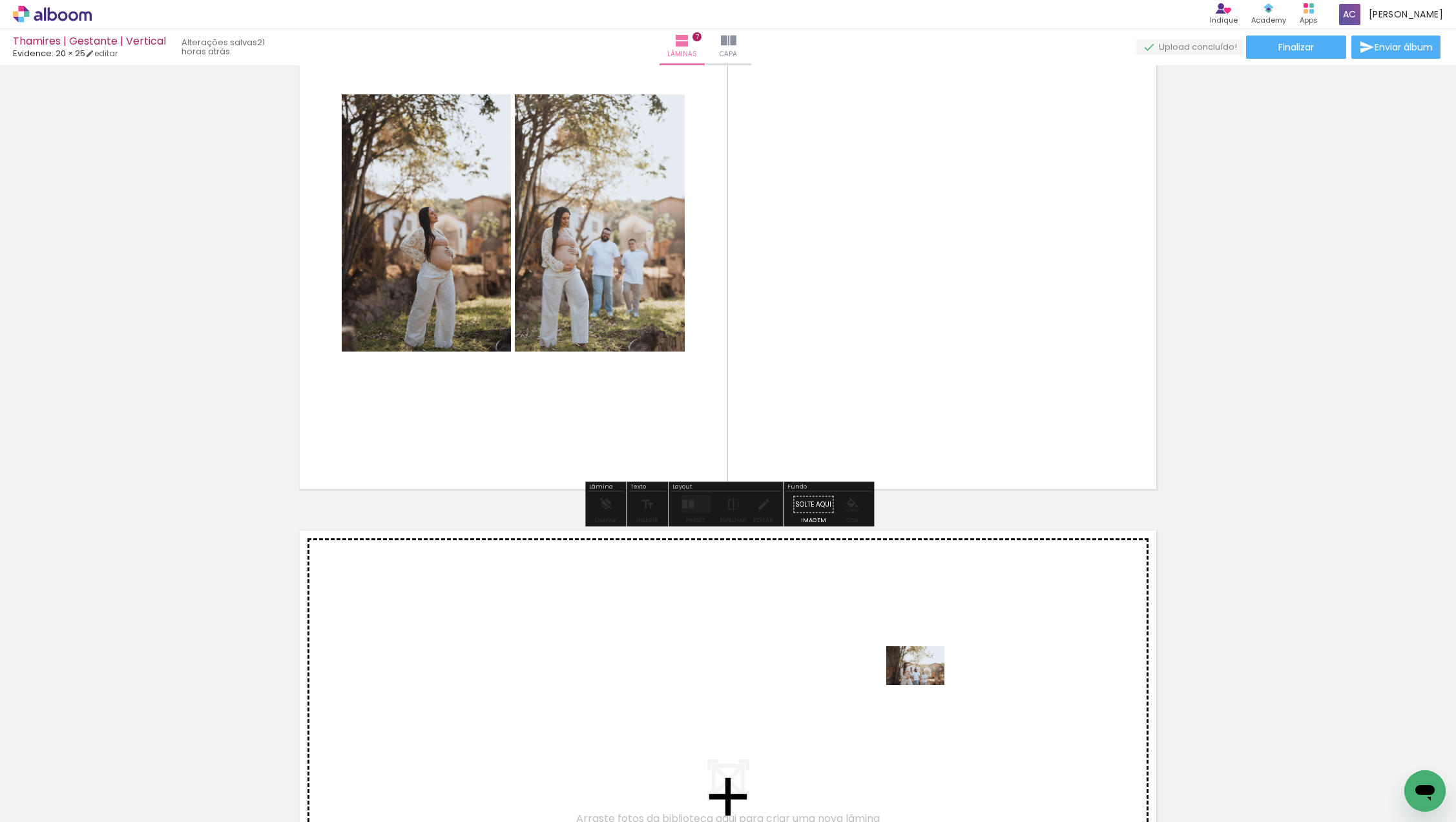
click at [928, 670] on quentale-workspace at bounding box center [728, 411] width 1456 height 822
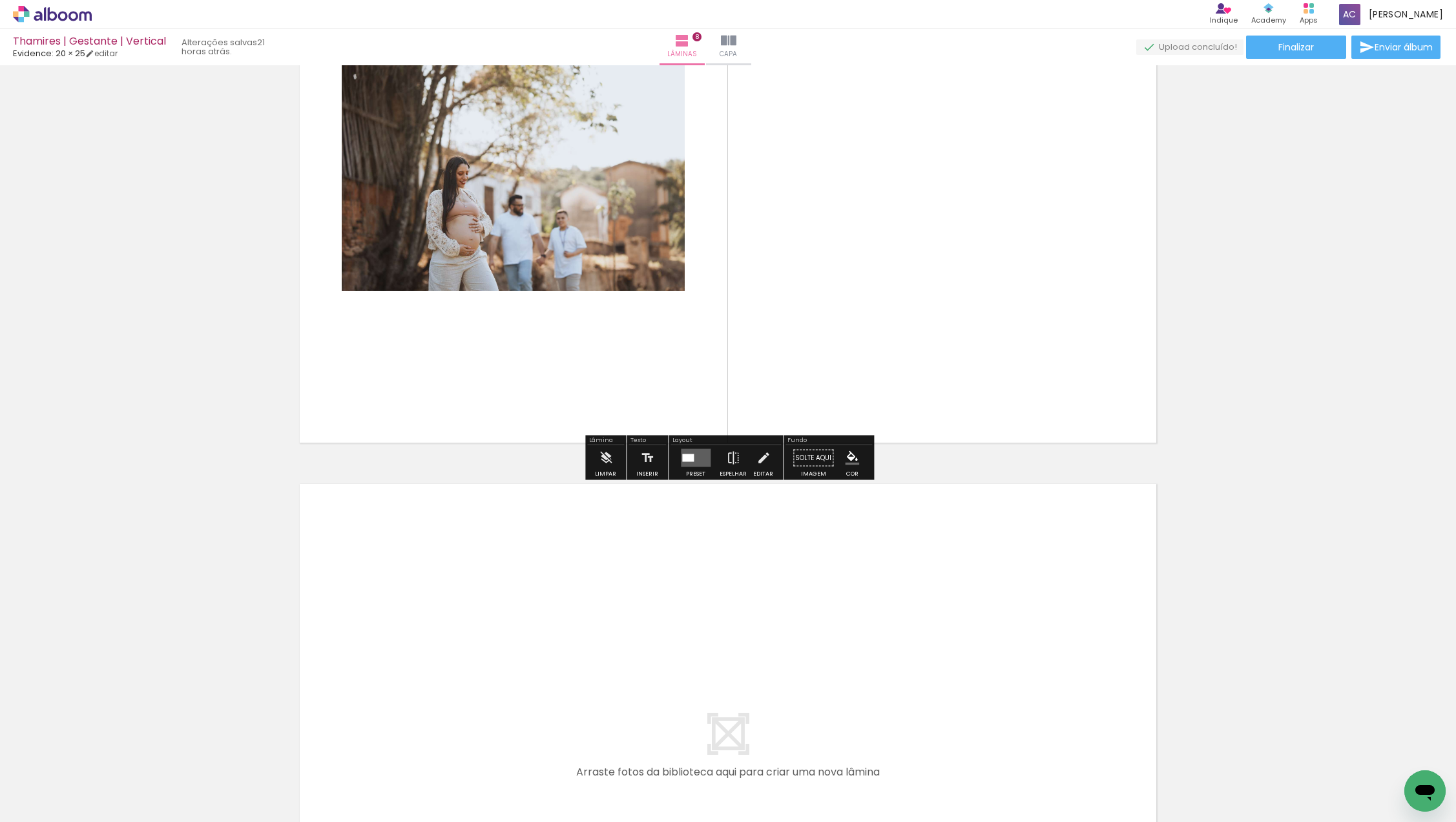
scroll to position [4233, 0]
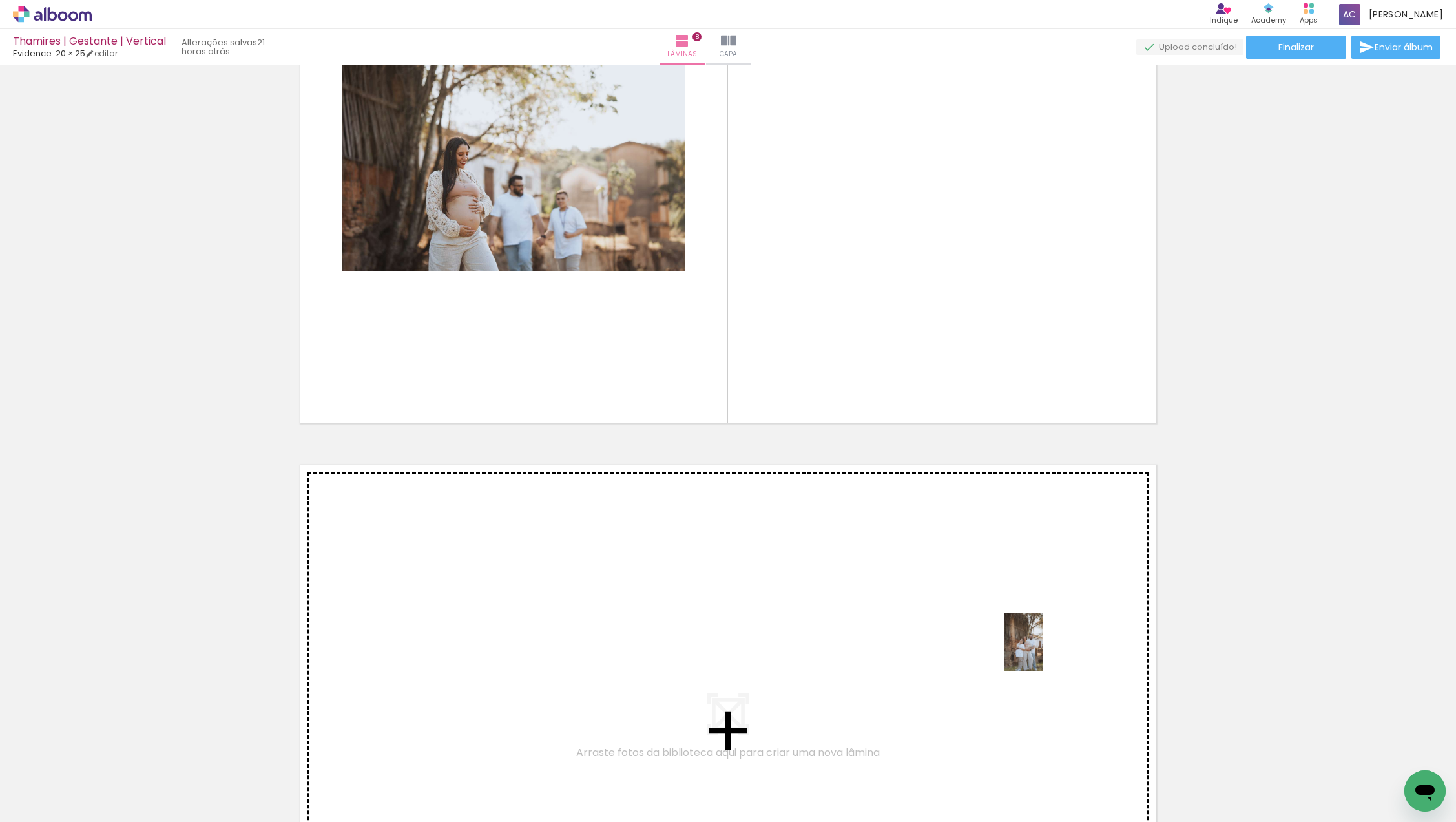
click at [1043, 652] on quentale-workspace at bounding box center [728, 411] width 1456 height 822
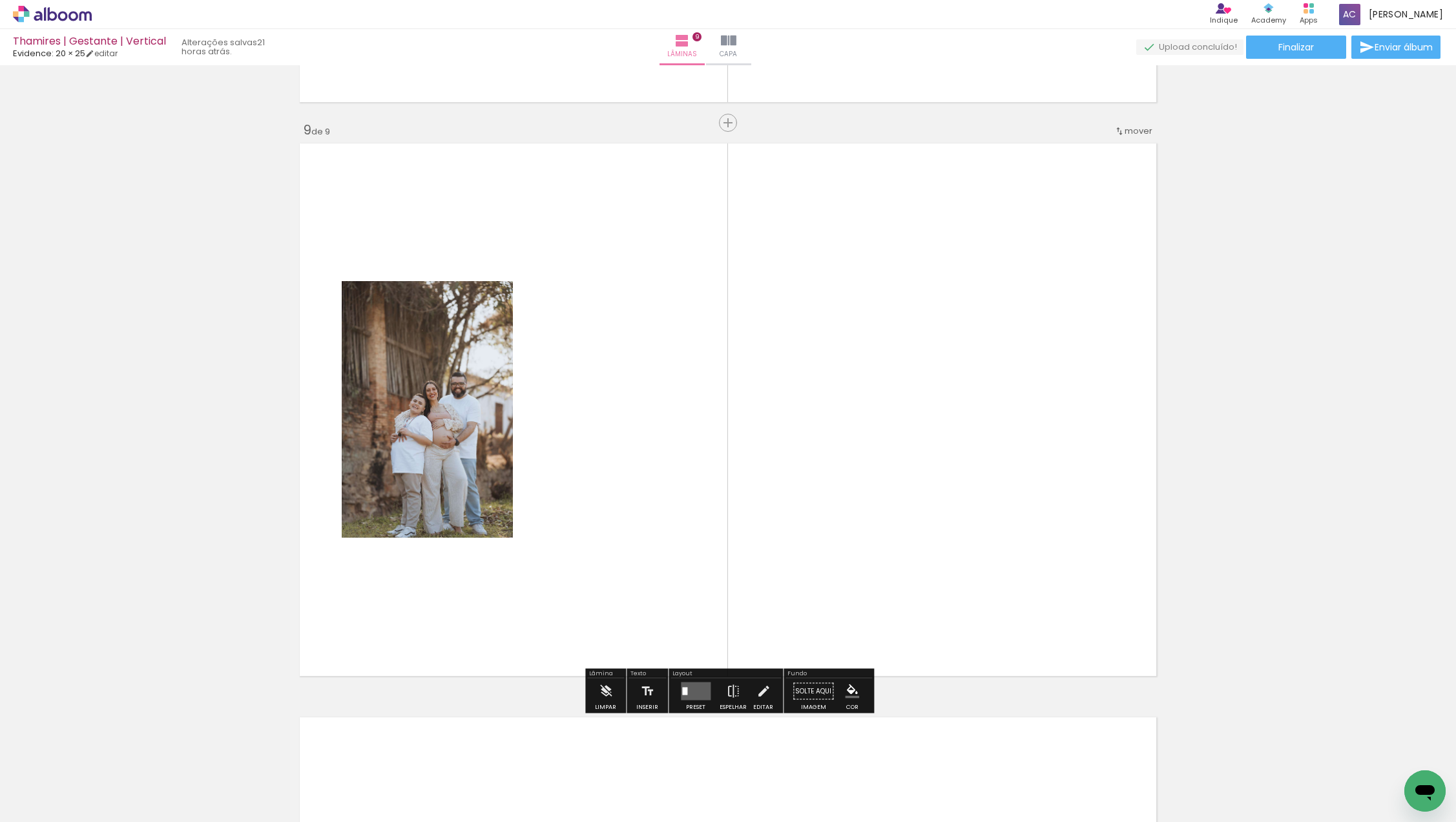
scroll to position [4561, 0]
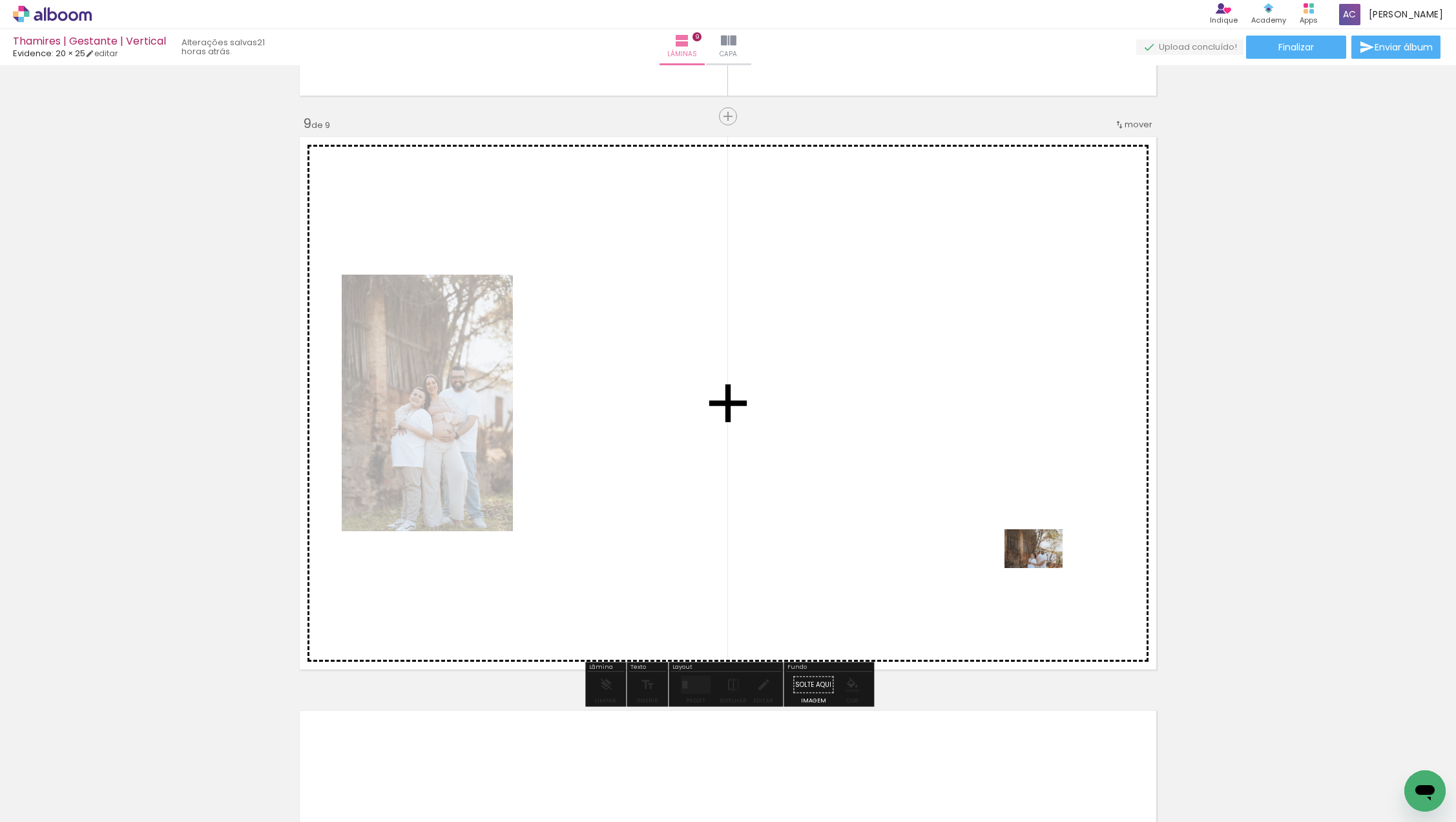
click at [1043, 567] on quentale-workspace at bounding box center [728, 411] width 1456 height 822
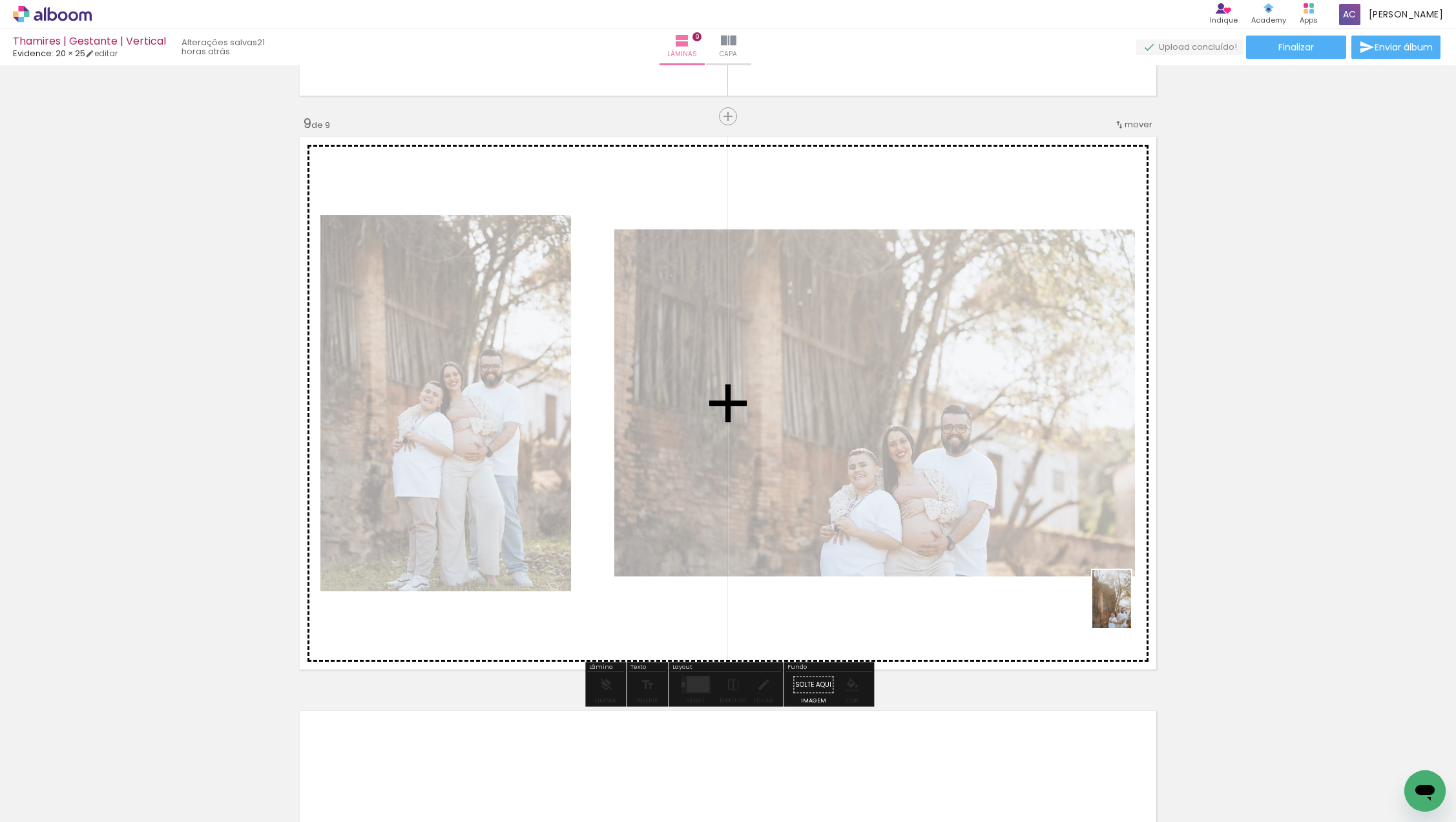
drag, startPoint x: 1192, startPoint y: 773, endPoint x: 1129, endPoint y: 605, distance: 179.4
click at [1129, 605] on quentale-workspace at bounding box center [728, 411] width 1456 height 822
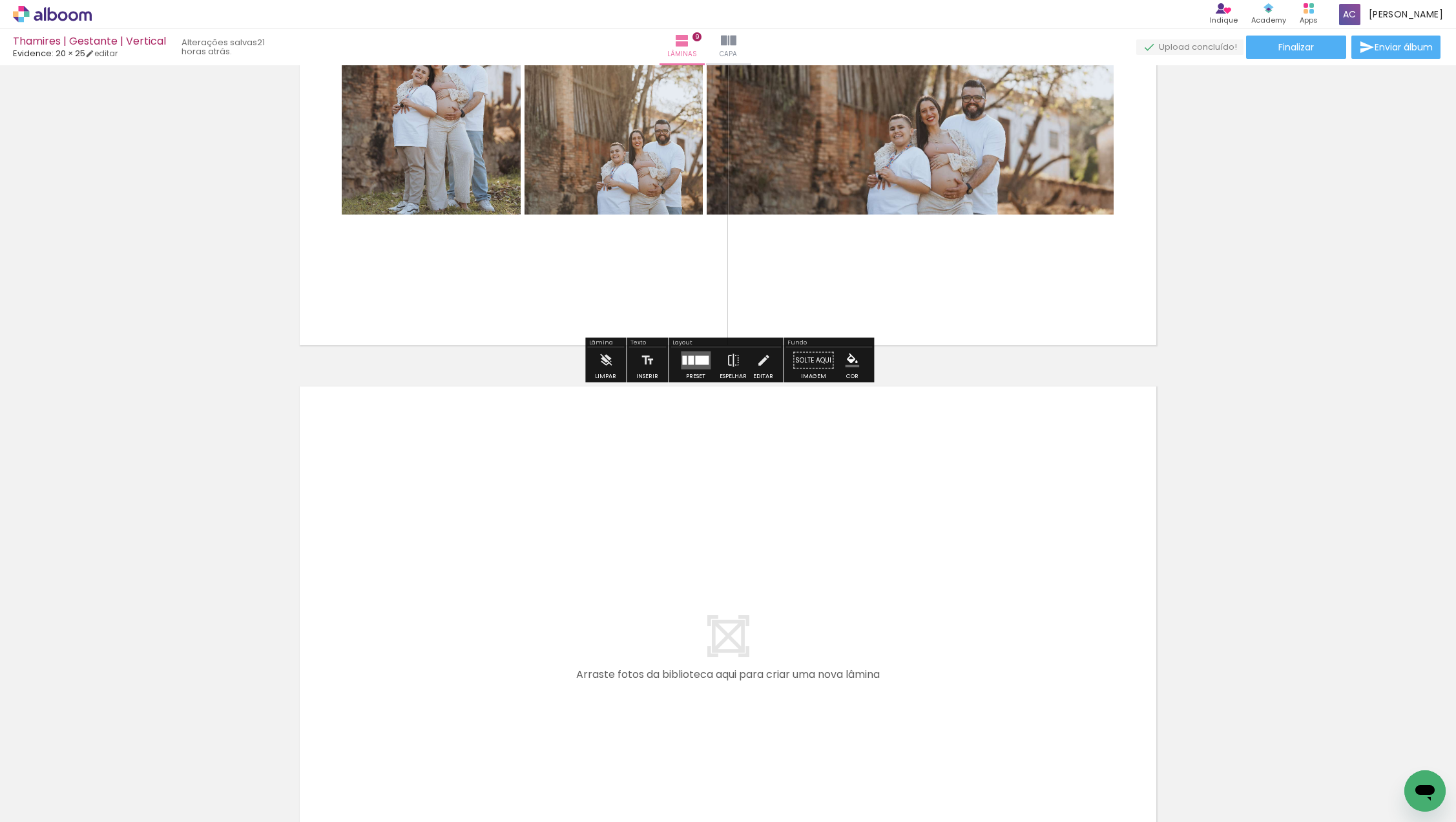
scroll to position [4917, 0]
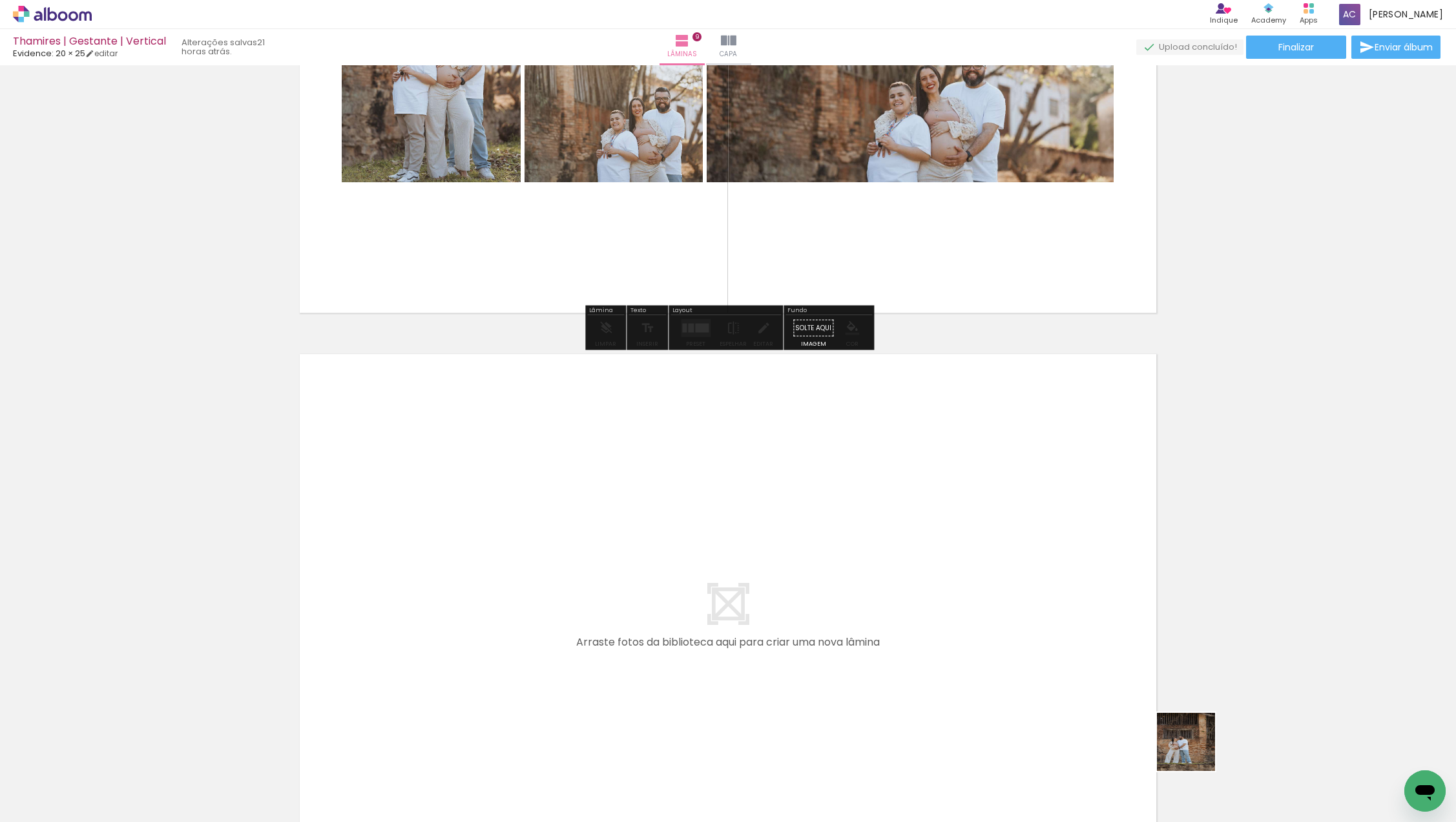
click at [991, 621] on quentale-workspace at bounding box center [728, 411] width 1456 height 822
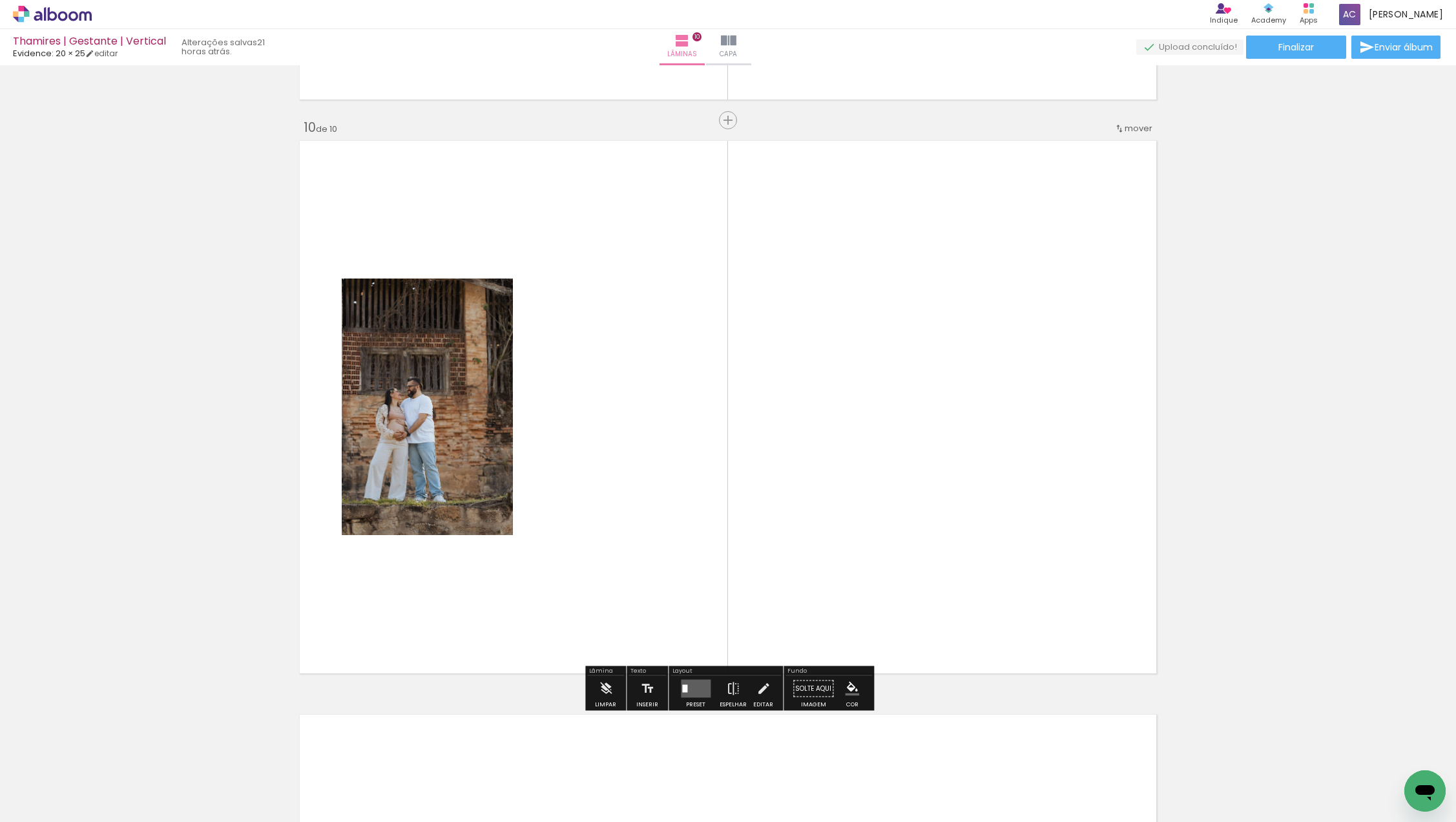
scroll to position [5134, 0]
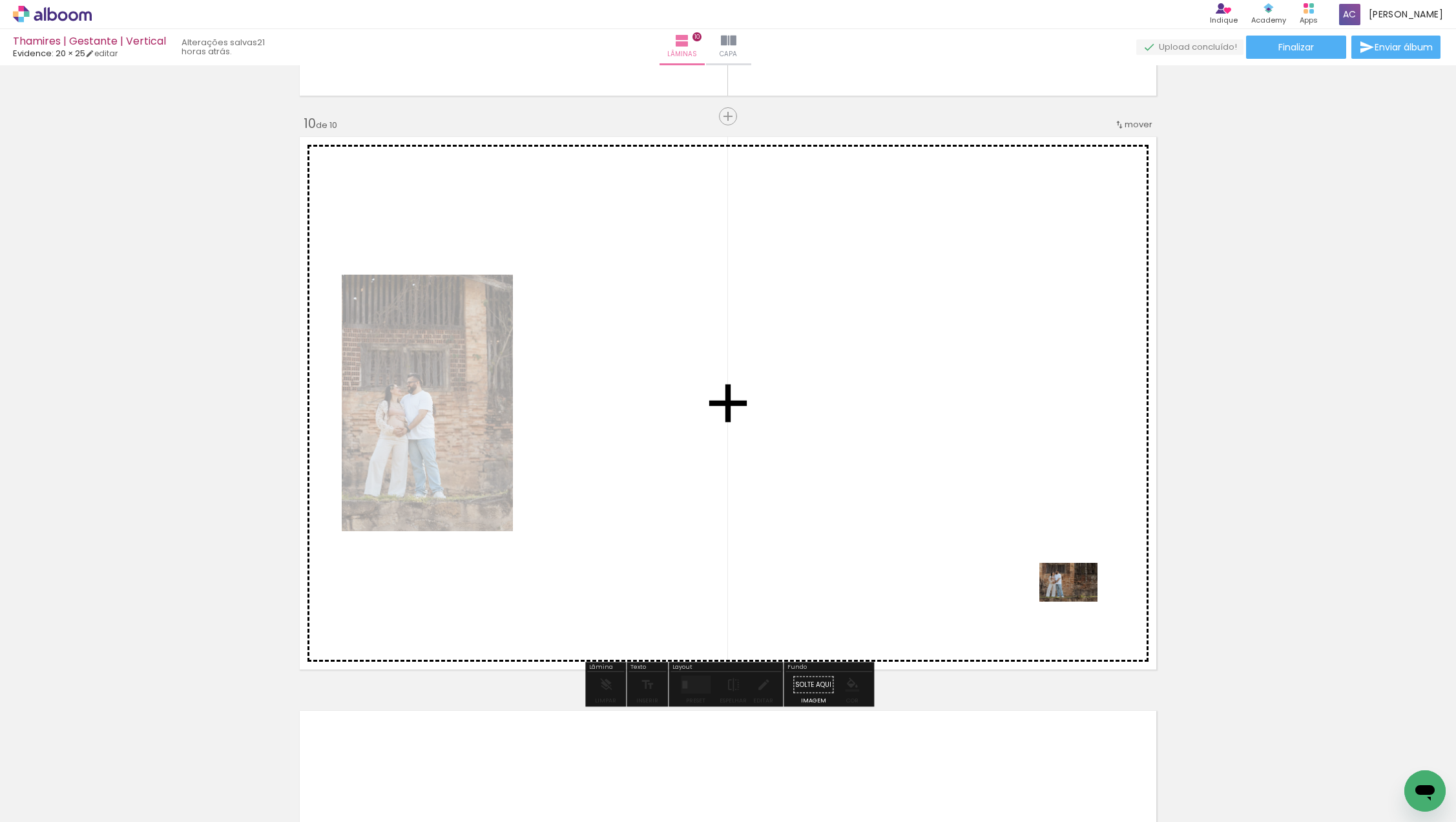
drag, startPoint x: 1324, startPoint y: 769, endPoint x: 1078, endPoint y: 600, distance: 298.5
click at [1078, 600] on quentale-workspace at bounding box center [728, 411] width 1456 height 822
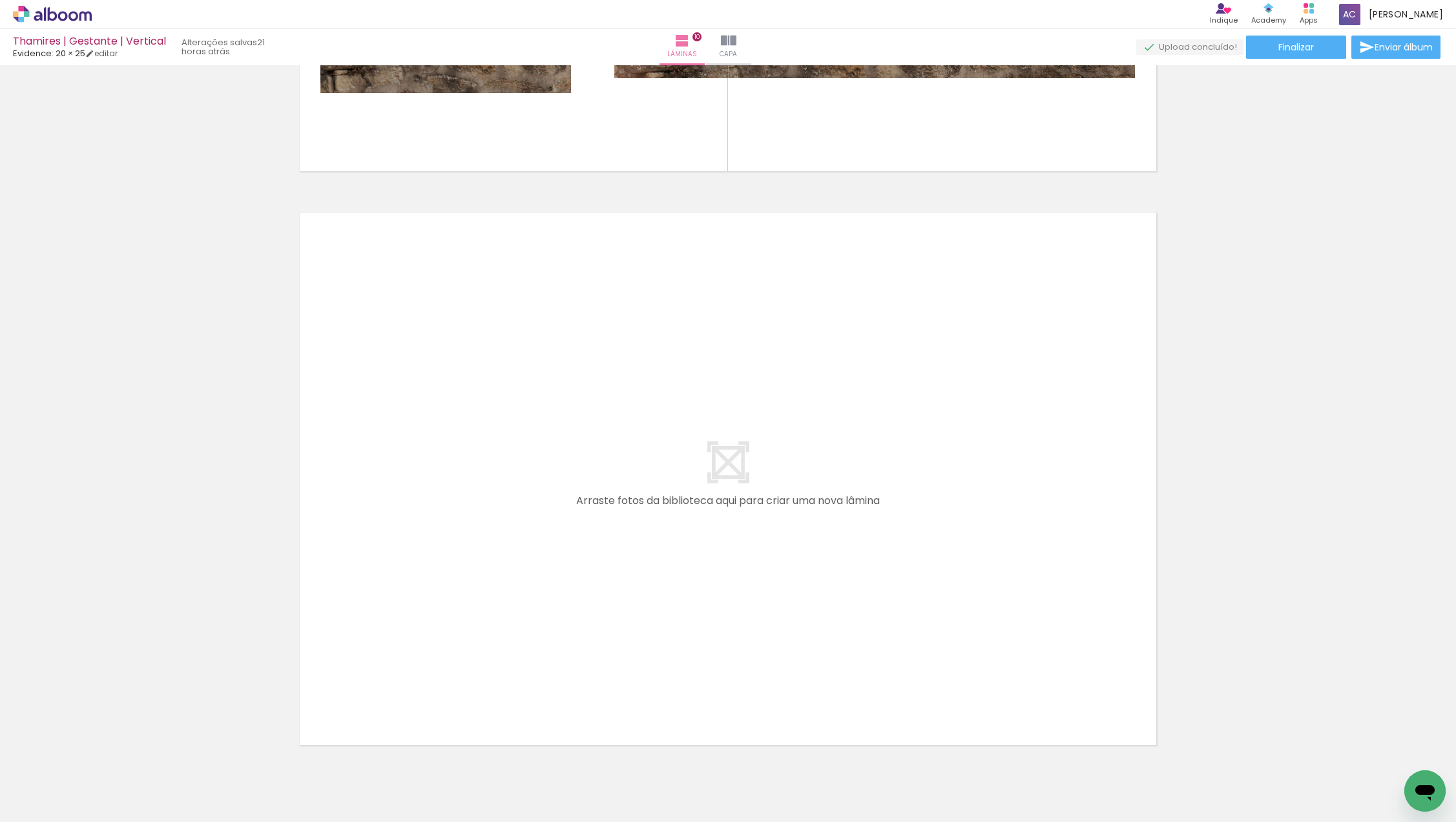
scroll to position [0, 1072]
click at [744, 595] on quentale-workspace at bounding box center [728, 411] width 1456 height 822
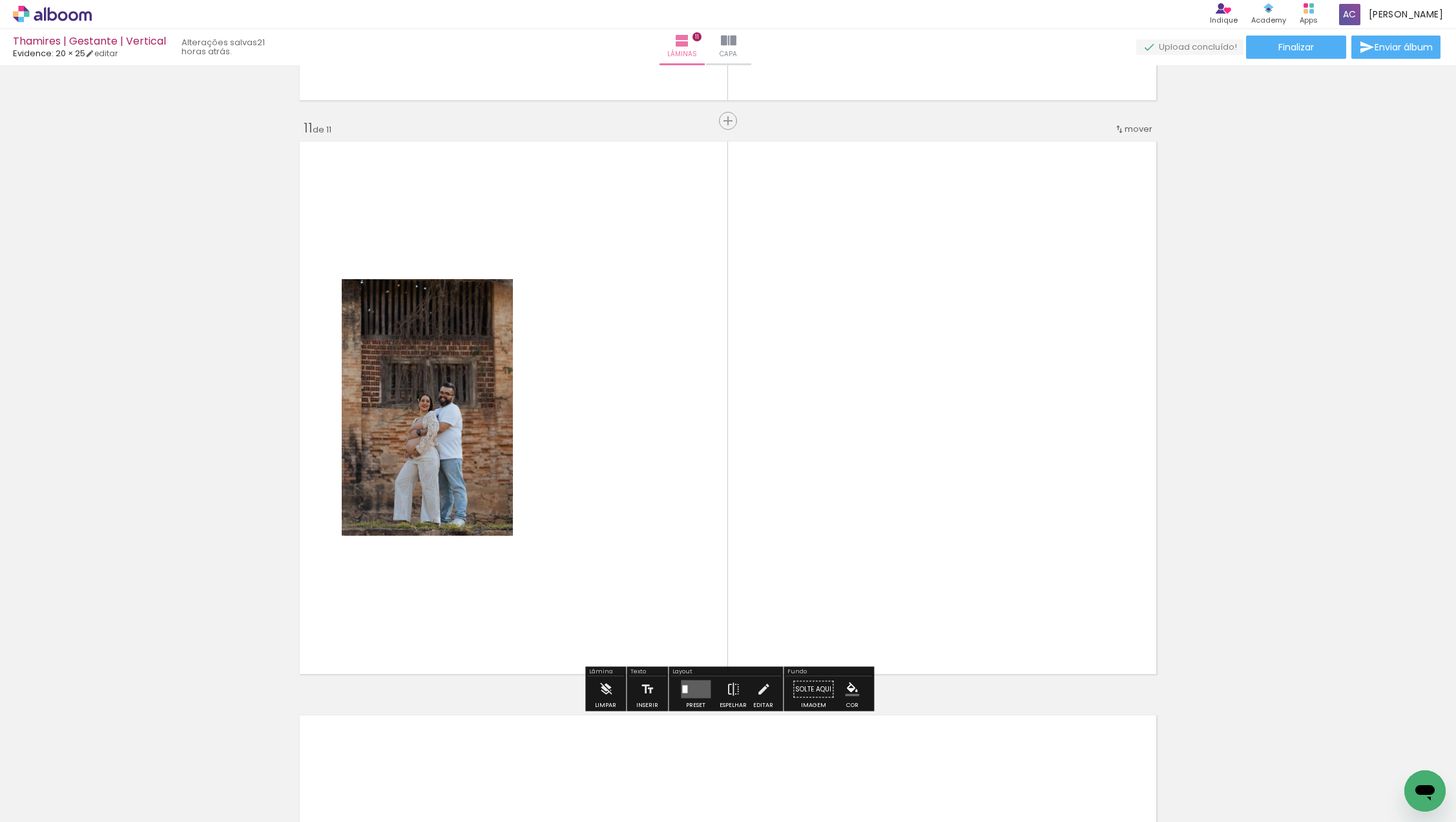
scroll to position [5708, 0]
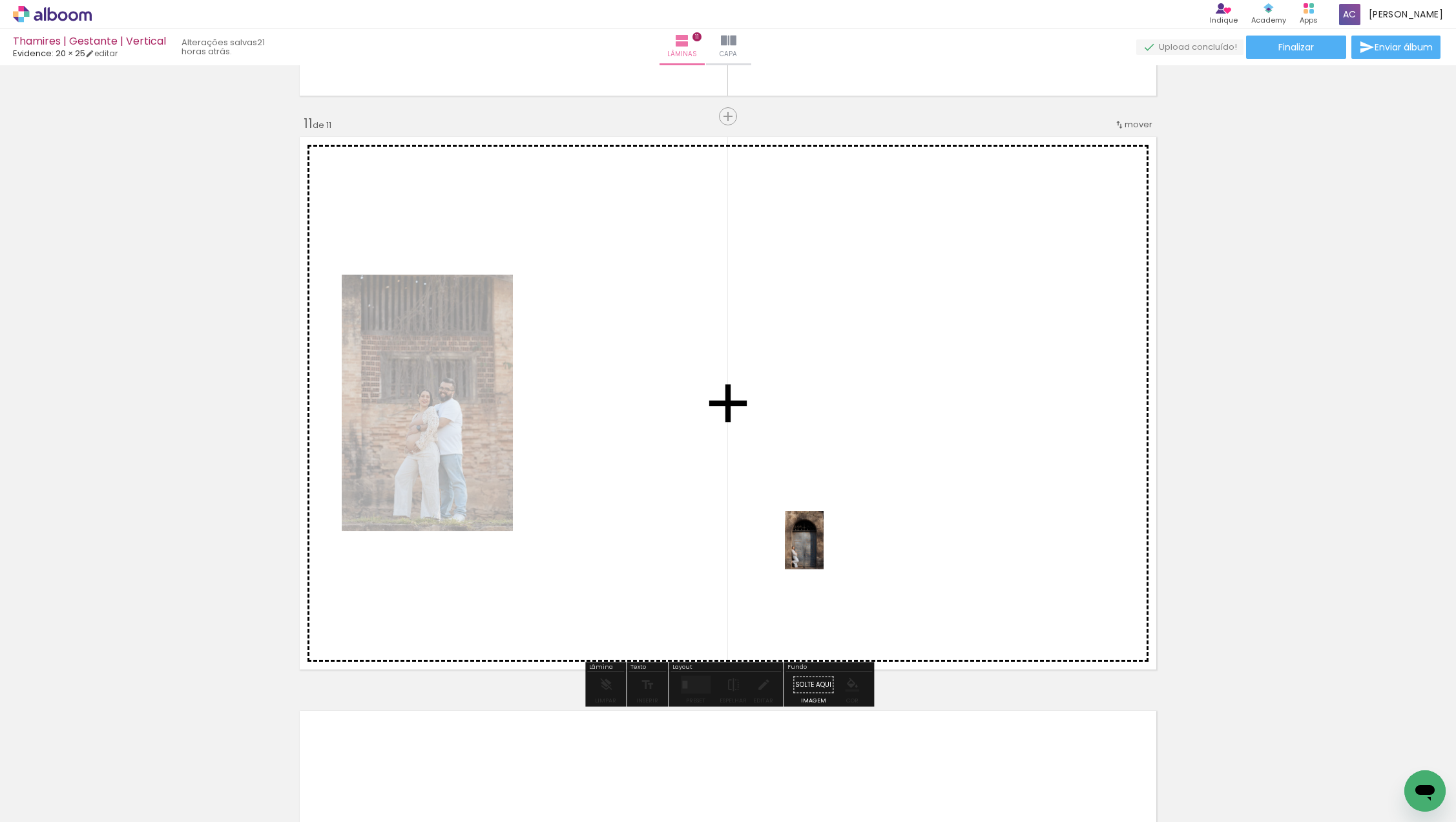
drag, startPoint x: 794, startPoint y: 767, endPoint x: 827, endPoint y: 542, distance: 227.4
click at [827, 542] on quentale-workspace at bounding box center [728, 411] width 1456 height 822
